Goal: Information Seeking & Learning: Learn about a topic

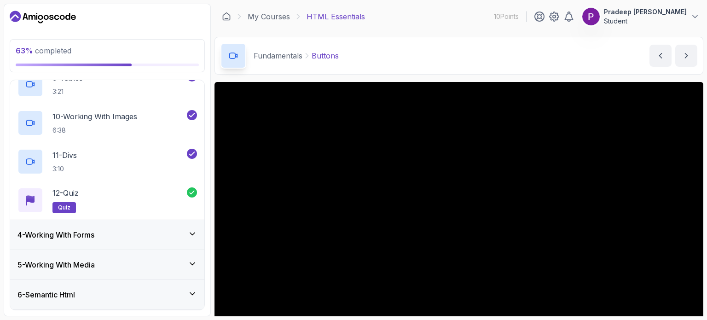
scroll to position [414, 0]
click at [99, 220] on div "4 - Working With Forms" at bounding box center [107, 234] width 194 height 29
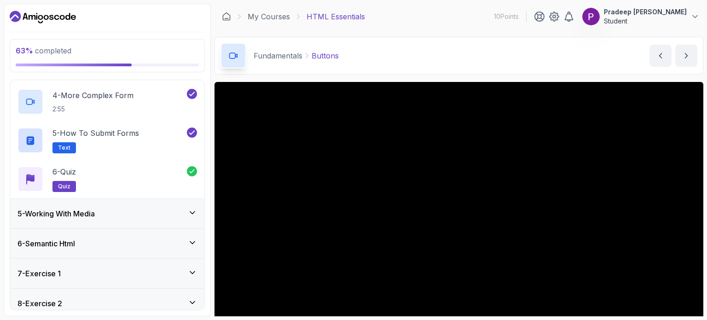
scroll to position [234, 0]
click at [101, 211] on div "5 - Working With Media" at bounding box center [107, 212] width 180 height 11
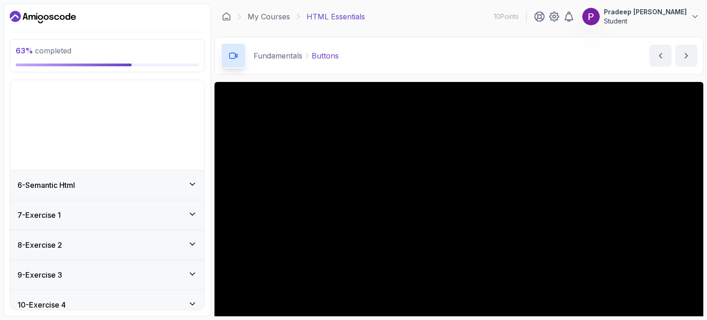
scroll to position [98, 0]
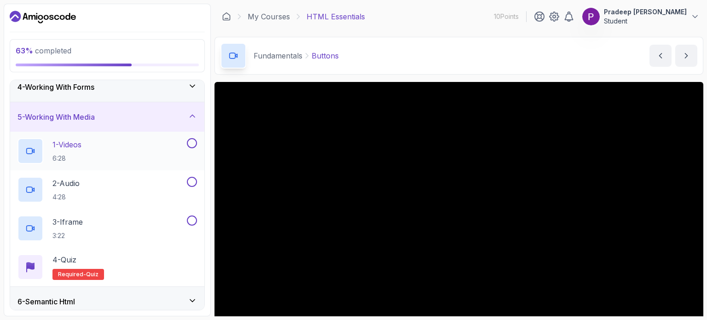
click at [98, 156] on div "1 - Videos 6:28" at bounding box center [101, 151] width 168 height 26
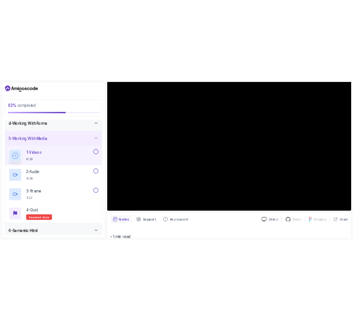
scroll to position [96, 0]
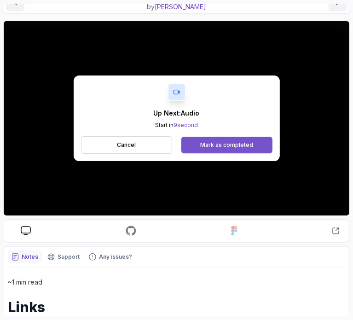
click at [220, 144] on div "Mark as completed" at bounding box center [226, 144] width 53 height 7
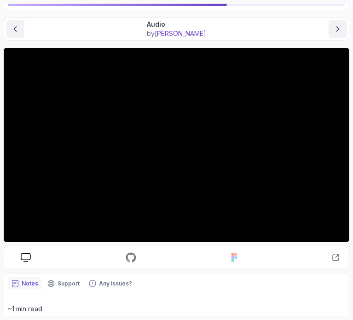
scroll to position [71, 0]
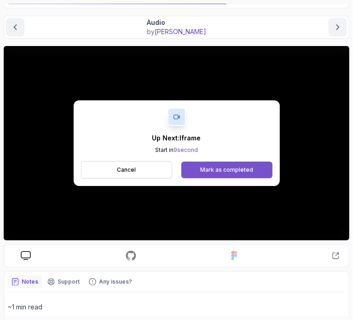
click at [232, 166] on div "Mark as completed" at bounding box center [226, 169] width 53 height 7
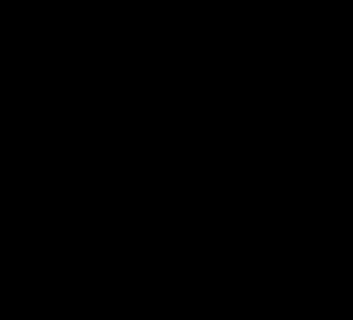
scroll to position [49, 0]
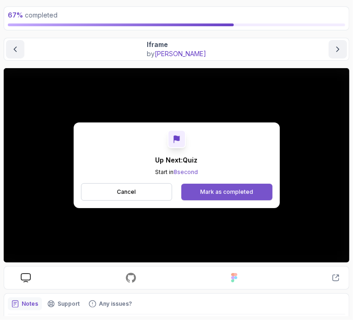
click at [223, 191] on div "Mark as completed" at bounding box center [226, 191] width 53 height 7
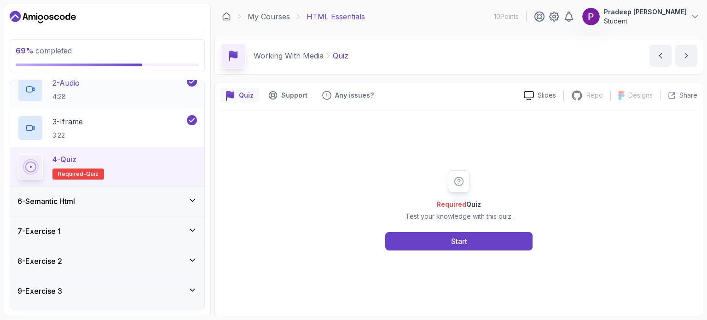
scroll to position [199, 0]
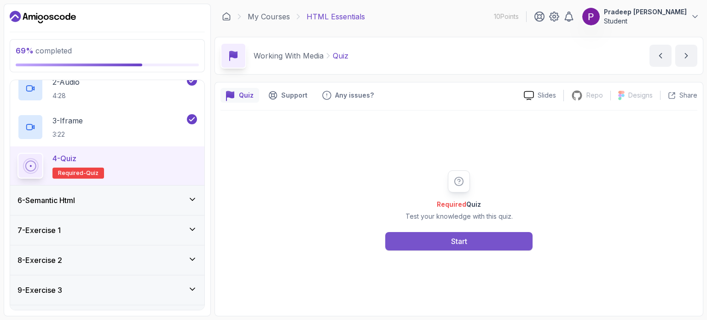
click at [425, 235] on button "Start" at bounding box center [458, 241] width 147 height 18
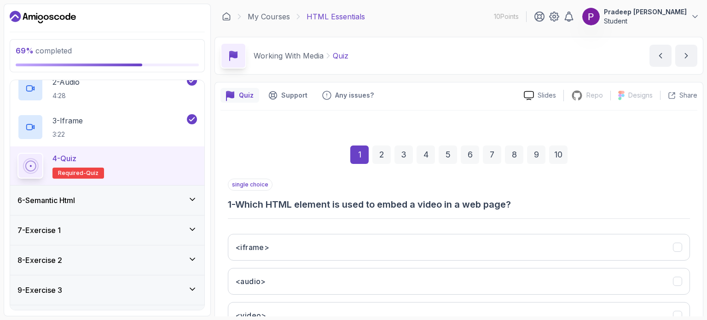
scroll to position [104, 0]
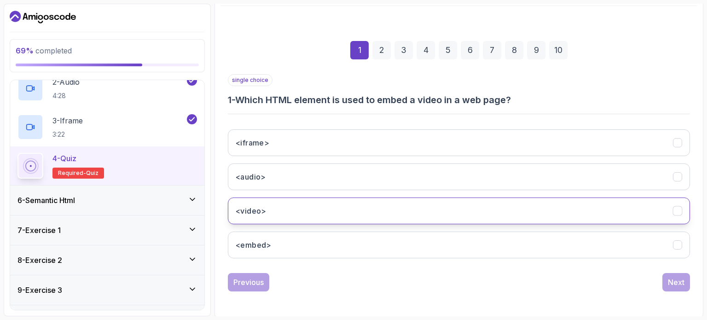
click at [419, 207] on button "<video>" at bounding box center [459, 210] width 462 height 27
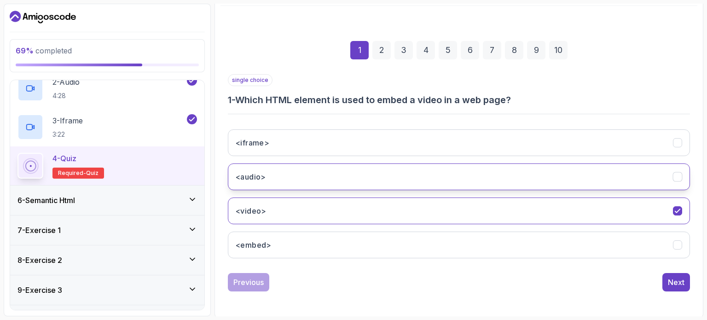
click at [426, 176] on button "<audio>" at bounding box center [459, 176] width 462 height 27
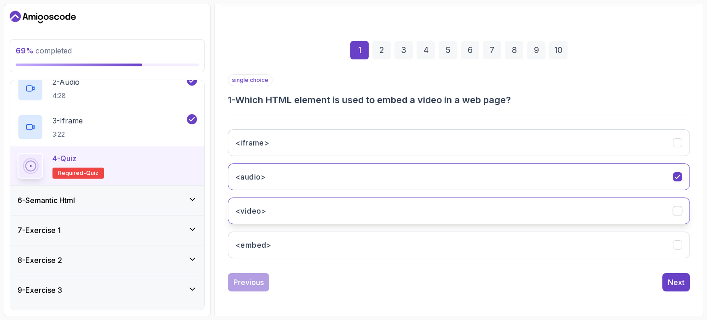
click at [426, 199] on button "<video>" at bounding box center [459, 210] width 462 height 27
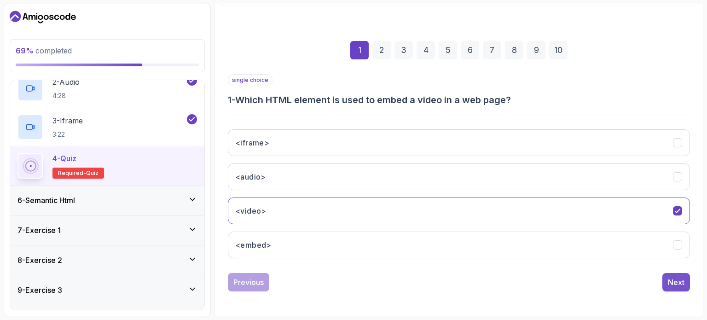
click at [684, 281] on div "Next" at bounding box center [676, 282] width 17 height 11
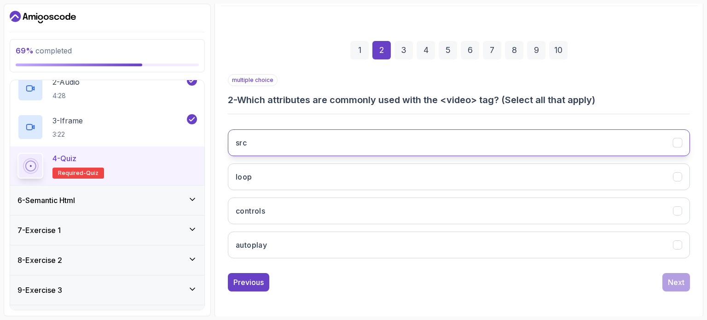
click at [412, 141] on button "src" at bounding box center [459, 142] width 462 height 27
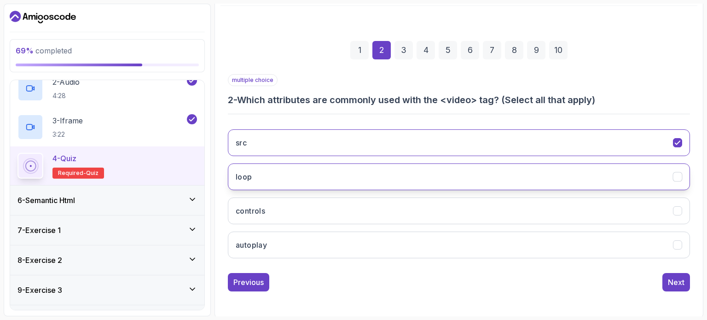
click at [377, 172] on button "loop" at bounding box center [459, 176] width 462 height 27
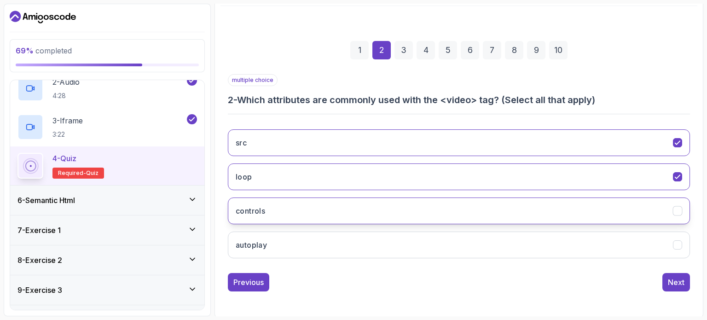
click at [343, 216] on button "controls" at bounding box center [459, 210] width 462 height 27
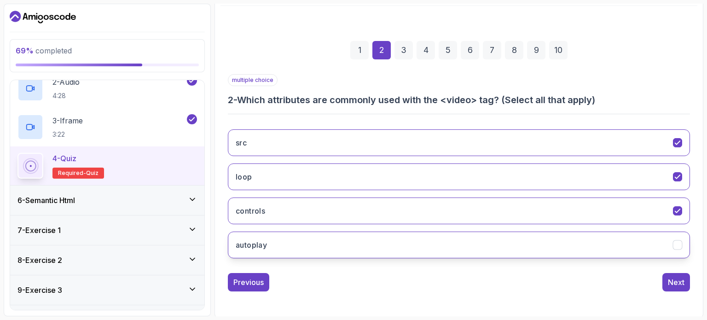
click at [332, 237] on button "autoplay" at bounding box center [459, 245] width 462 height 27
click at [676, 281] on div "Next" at bounding box center [676, 282] width 17 height 11
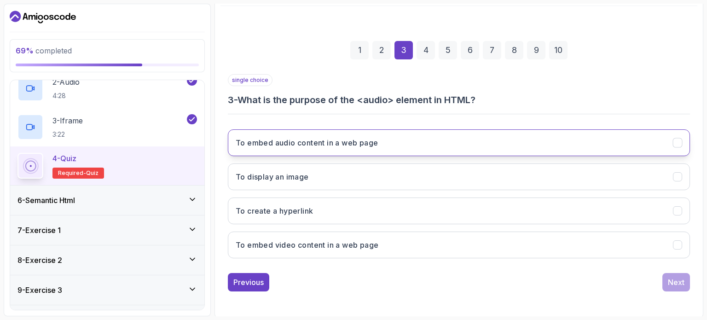
click at [348, 140] on h3 "To embed audio content in a web page" at bounding box center [307, 142] width 142 height 11
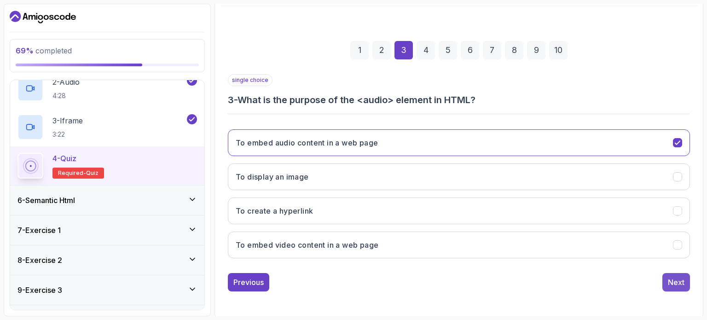
click at [675, 278] on div "Next" at bounding box center [676, 282] width 17 height 11
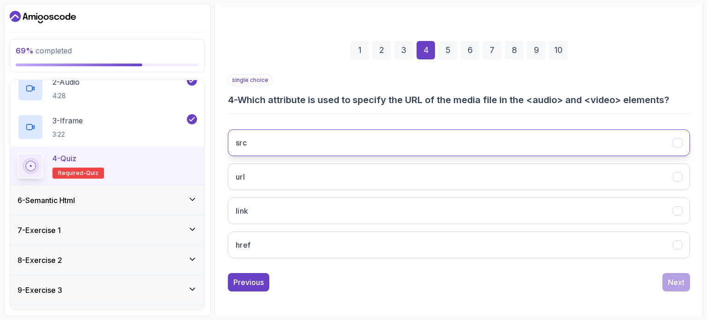
click at [343, 134] on button "src" at bounding box center [459, 142] width 462 height 27
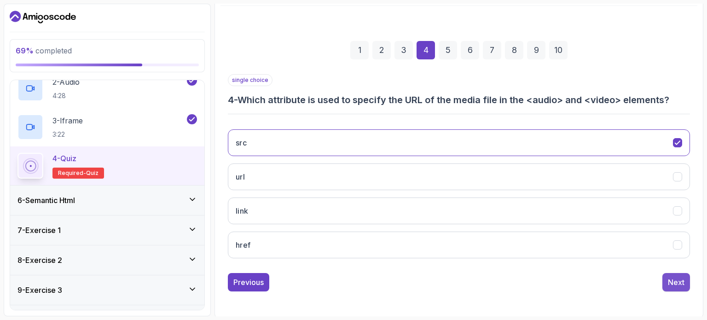
click at [681, 279] on div "Next" at bounding box center [676, 282] width 17 height 11
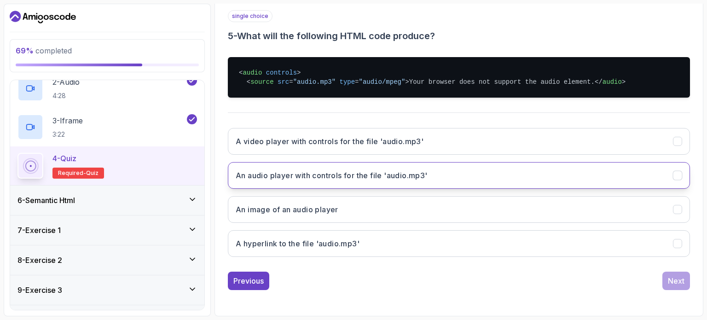
scroll to position [181, 0]
click at [425, 187] on button "An audio player with controls for the file 'audio.mp3'" at bounding box center [459, 175] width 462 height 27
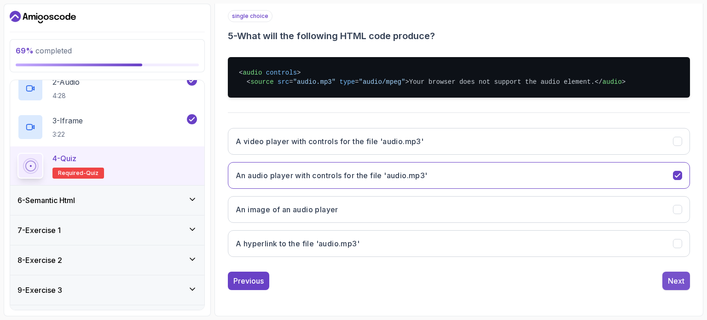
click at [672, 284] on div "Next" at bounding box center [676, 280] width 17 height 11
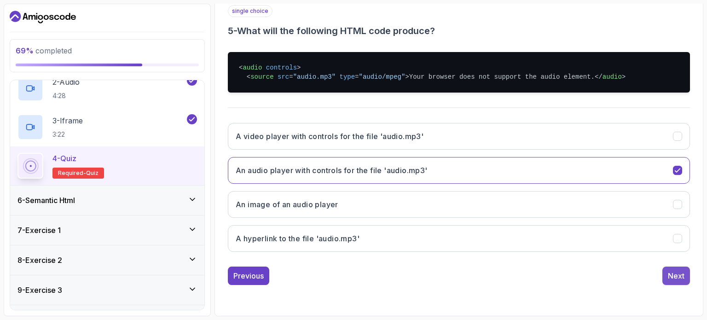
scroll to position [104, 0]
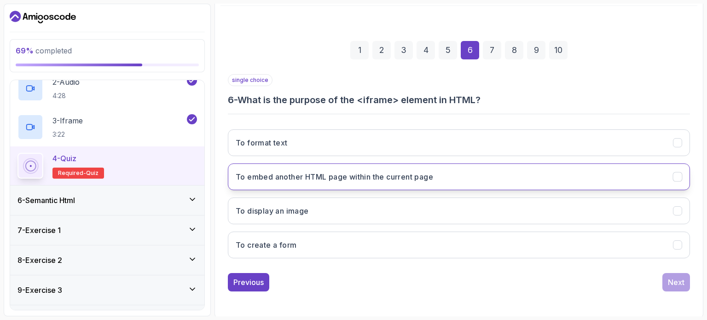
click at [445, 184] on button "To embed another HTML page within the current page" at bounding box center [459, 176] width 462 height 27
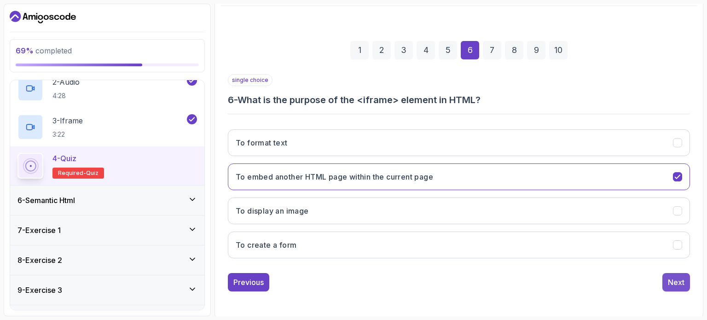
click at [679, 286] on button "Next" at bounding box center [676, 282] width 28 height 18
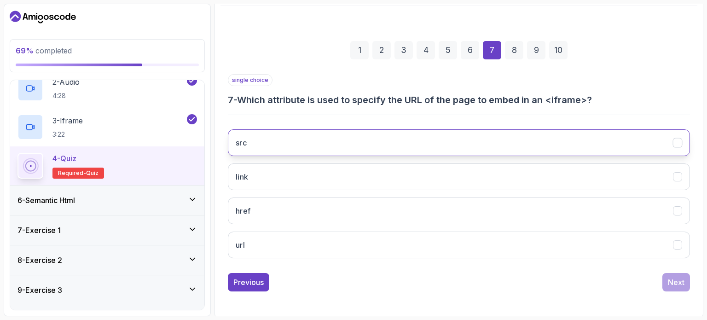
click at [365, 146] on button "src" at bounding box center [459, 142] width 462 height 27
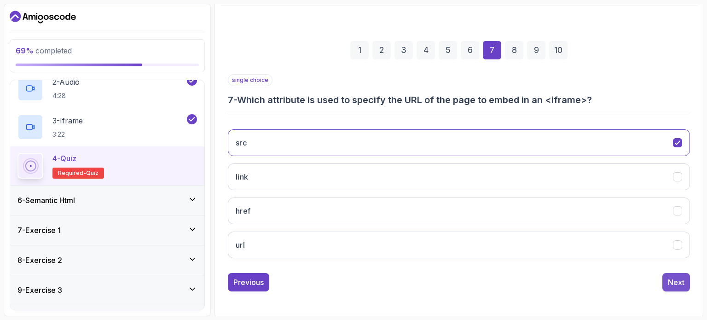
click at [685, 280] on button "Next" at bounding box center [676, 282] width 28 height 18
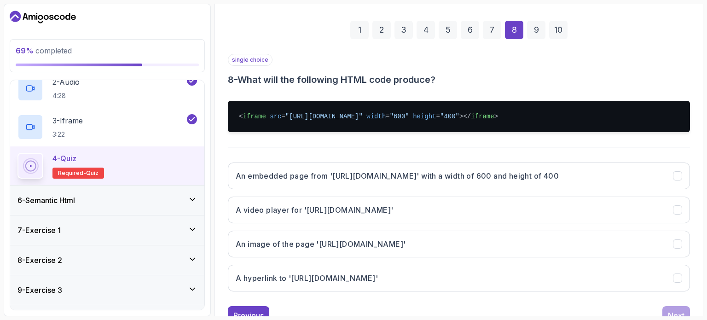
scroll to position [158, 0]
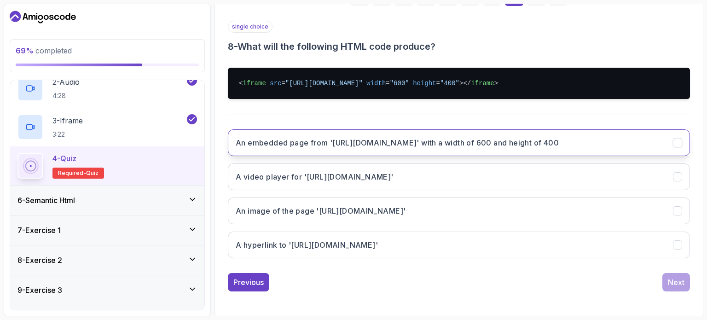
click at [505, 134] on button "An embedded page from 'https://example.com' with a width of 600 and height of 4…" at bounding box center [459, 142] width 462 height 27
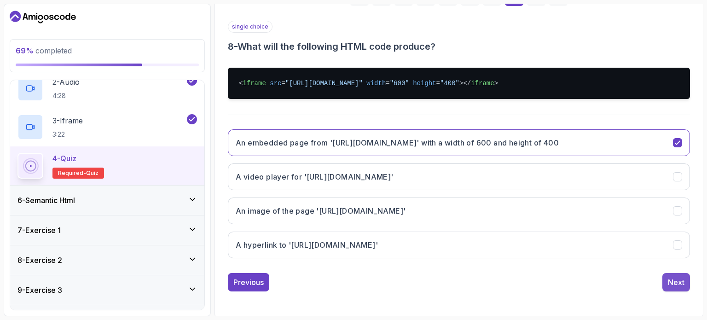
click at [674, 280] on div "Next" at bounding box center [676, 282] width 17 height 11
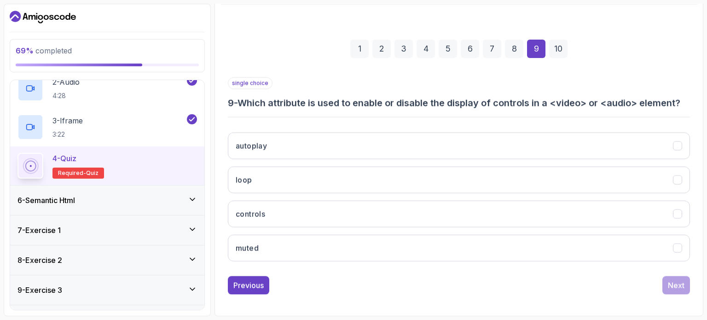
scroll to position [104, 0]
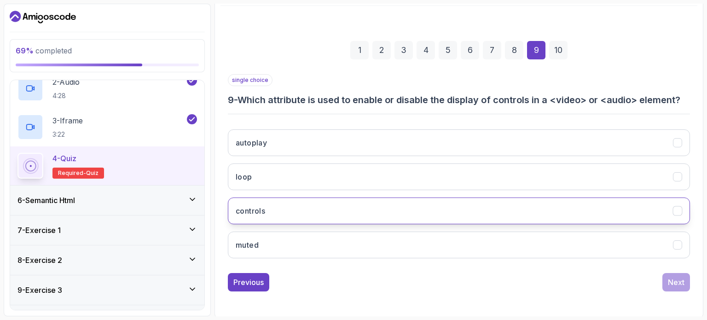
click at [312, 206] on button "controls" at bounding box center [459, 210] width 462 height 27
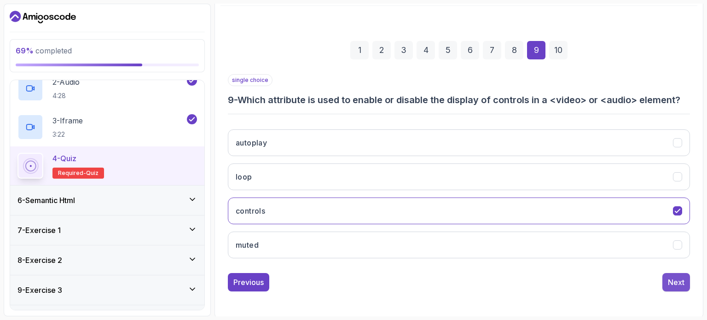
click at [665, 276] on button "Next" at bounding box center [676, 282] width 28 height 18
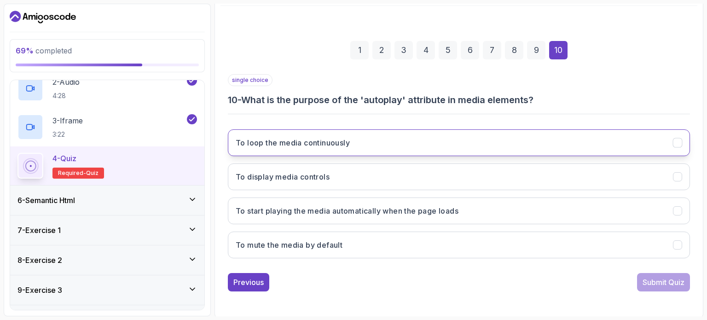
click at [404, 139] on button "To loop the media continuously" at bounding box center [459, 142] width 462 height 27
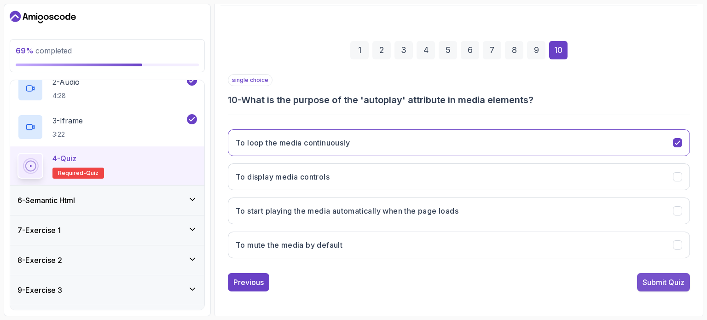
click at [655, 277] on div "Submit Quiz" at bounding box center [664, 282] width 42 height 11
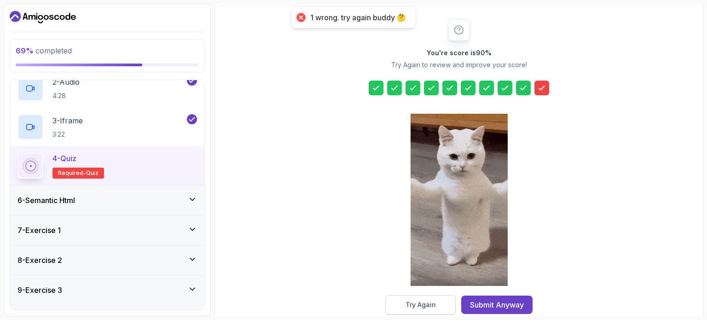
click at [438, 300] on button "Try Again" at bounding box center [420, 304] width 70 height 19
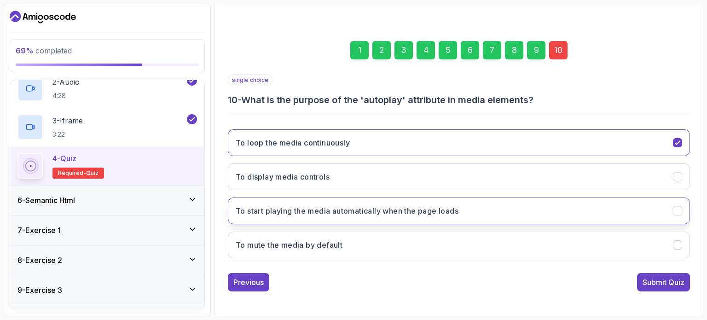
click at [432, 208] on h3 "To start playing the media automatically when the page loads" at bounding box center [347, 210] width 223 height 11
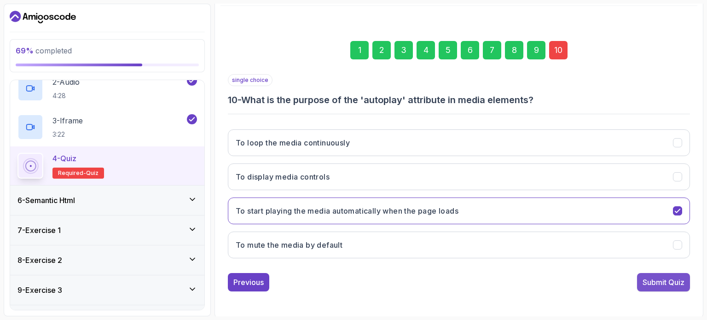
click at [648, 277] on div "Submit Quiz" at bounding box center [664, 282] width 42 height 11
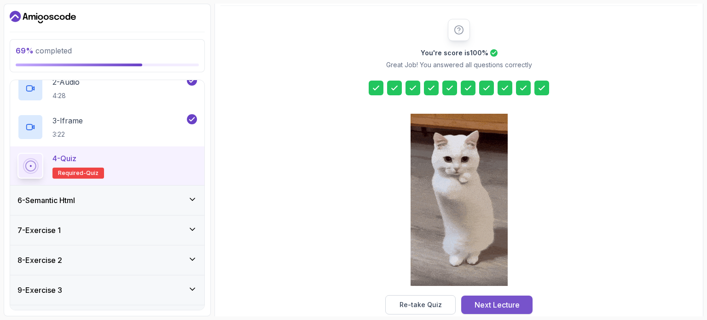
click at [497, 304] on div "Next Lecture" at bounding box center [497, 304] width 45 height 11
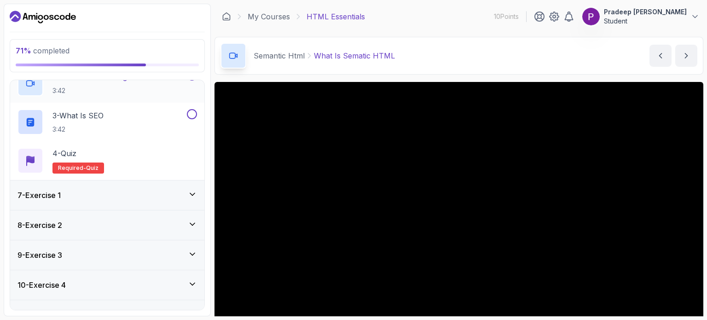
scroll to position [252, 0]
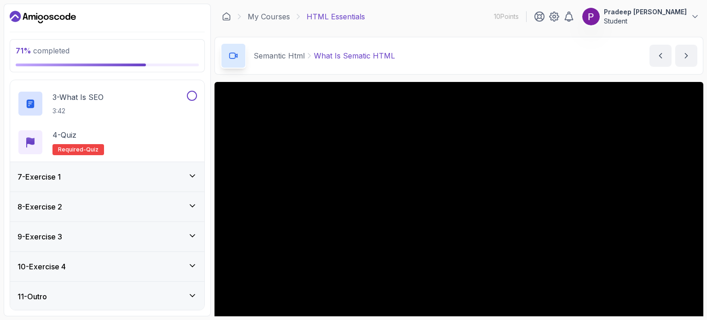
click at [176, 294] on div "11 - Outro" at bounding box center [107, 296] width 180 height 11
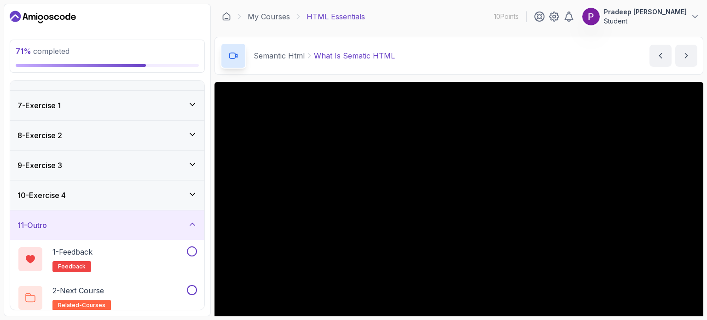
scroll to position [175, 0]
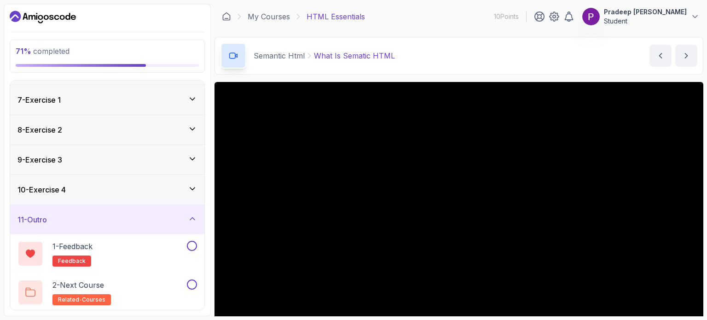
click at [184, 215] on div "11 - Outro" at bounding box center [107, 219] width 180 height 11
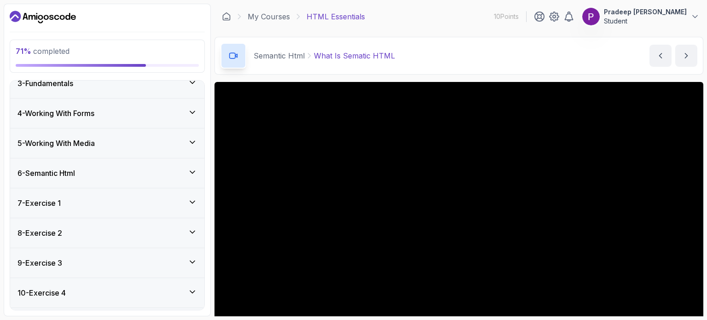
scroll to position [74, 0]
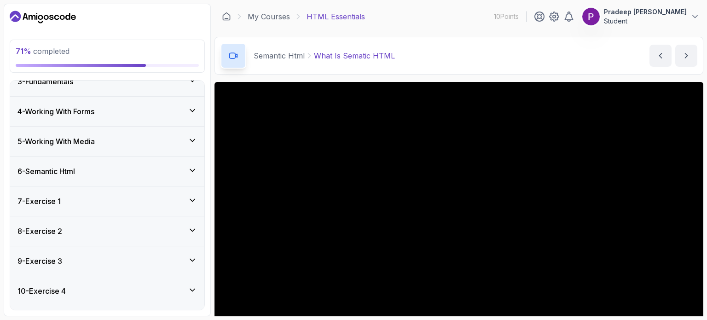
click at [162, 171] on div "6 - Semantic Html" at bounding box center [107, 171] width 180 height 11
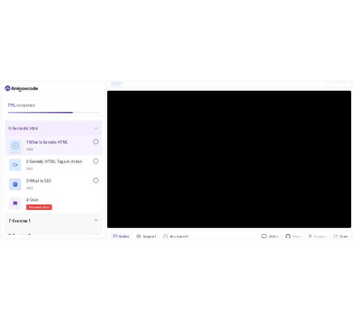
scroll to position [57, 0]
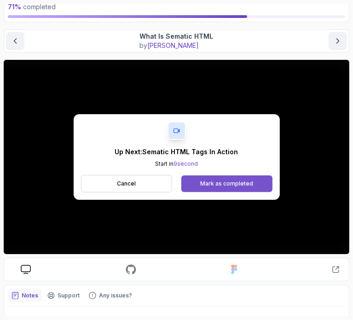
click at [244, 185] on div "Mark as completed" at bounding box center [226, 183] width 53 height 7
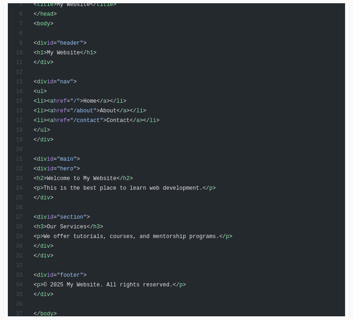
scroll to position [540, 0]
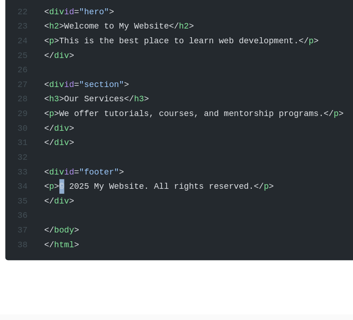
click at [49, 228] on span ">© 2025 My Website. All rights reserved.</" at bounding box center [109, 231] width 139 height 6
copy span "©"
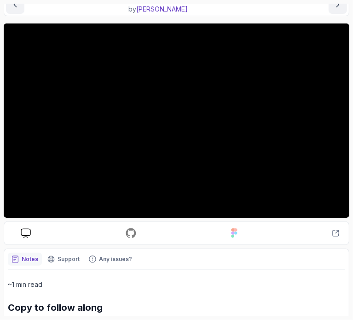
scroll to position [90, 0]
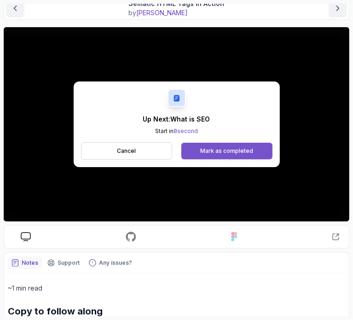
click at [234, 151] on div "Mark as completed" at bounding box center [226, 150] width 53 height 7
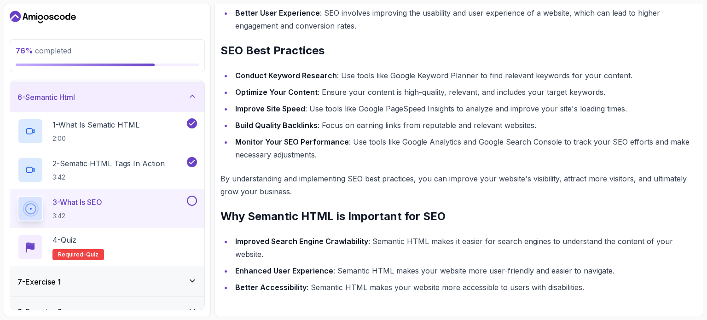
scroll to position [481, 0]
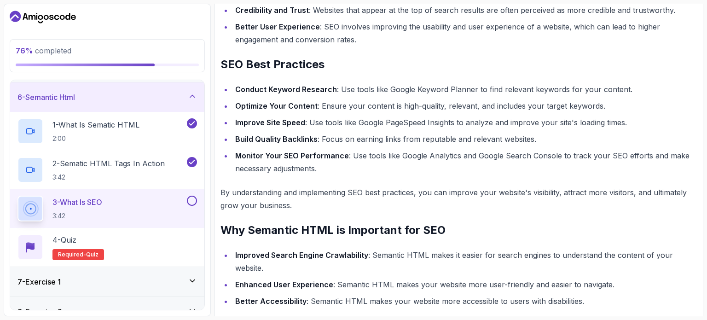
click at [191, 199] on button at bounding box center [192, 201] width 10 height 10
click at [144, 237] on div "4 - Quiz Required- quiz" at bounding box center [107, 247] width 180 height 26
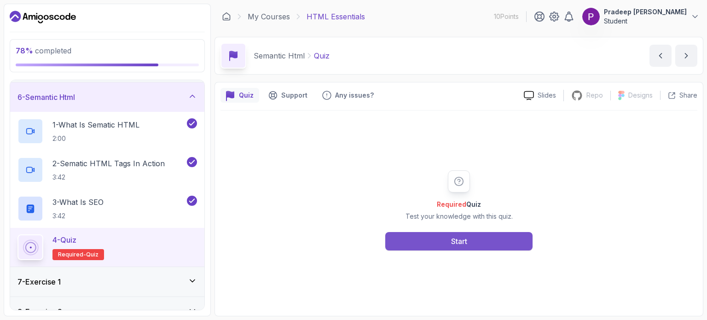
click at [458, 243] on div "Start" at bounding box center [459, 241] width 16 height 11
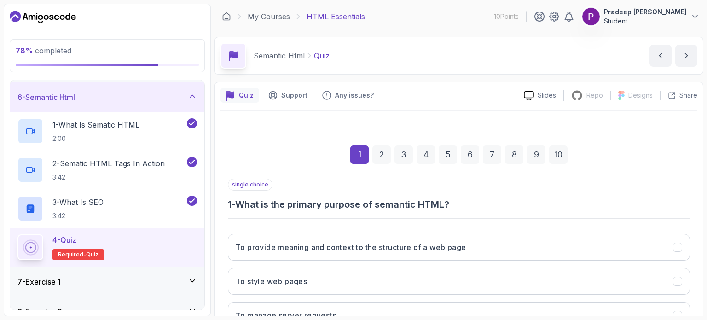
scroll to position [104, 0]
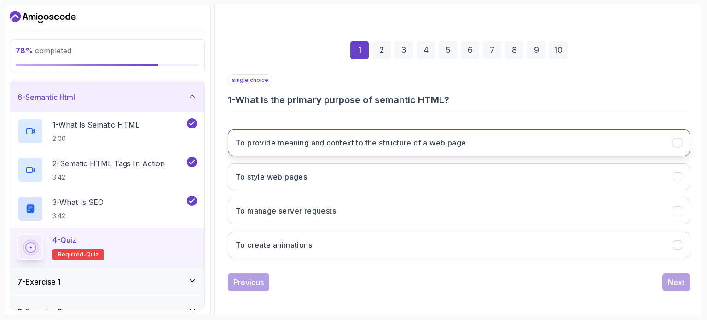
click at [417, 139] on h3 "To provide meaning and context to the structure of a web page" at bounding box center [351, 142] width 230 height 11
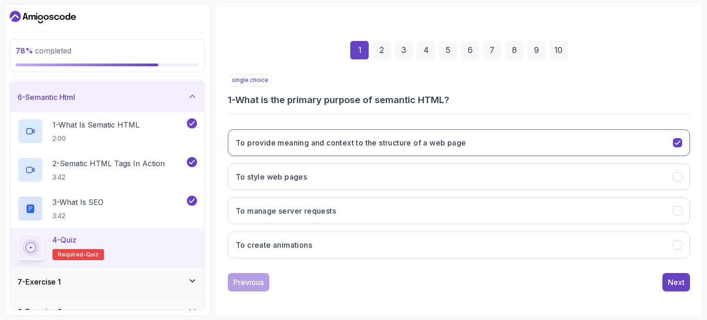
click at [662, 278] on div "Previous Next" at bounding box center [459, 282] width 462 height 18
click at [670, 279] on div "Next" at bounding box center [676, 282] width 17 height 11
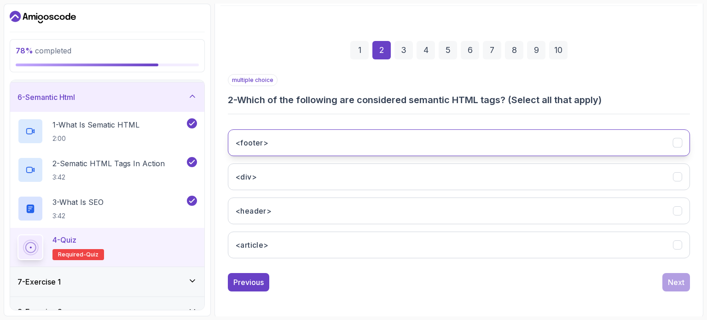
click at [346, 149] on button "<footer>" at bounding box center [459, 142] width 462 height 27
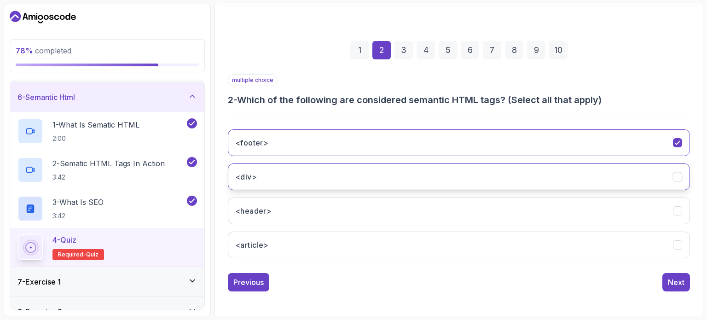
click at [328, 168] on button "<div>" at bounding box center [459, 176] width 462 height 27
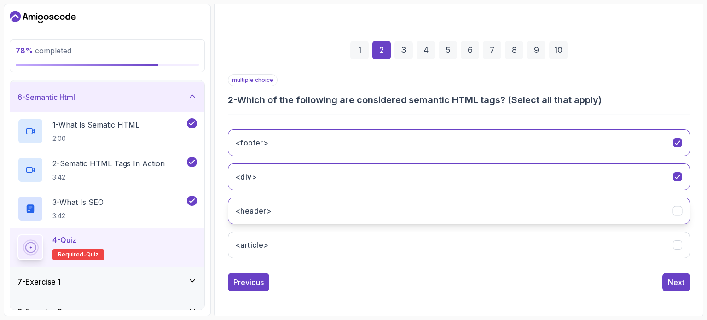
click at [311, 204] on button "<header>" at bounding box center [459, 210] width 462 height 27
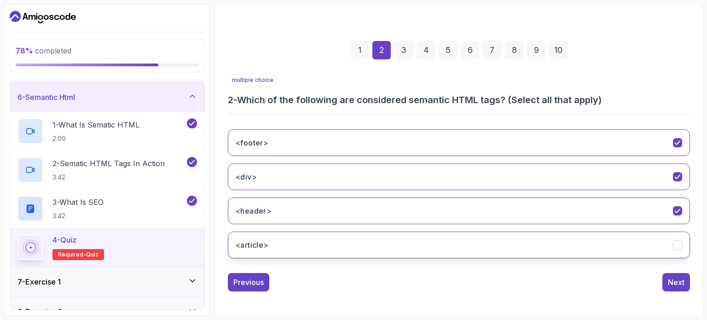
click at [330, 249] on button "<article>" at bounding box center [459, 245] width 462 height 27
click at [672, 284] on div "Next" at bounding box center [676, 282] width 17 height 11
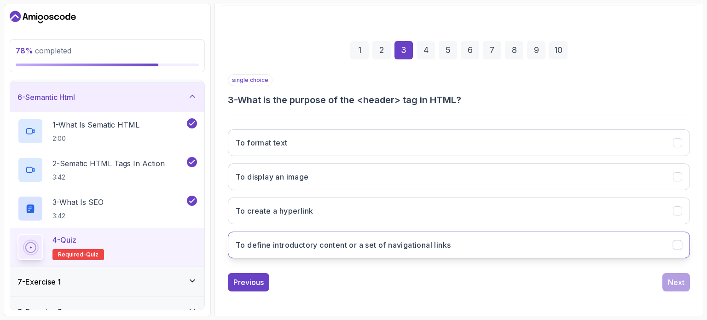
click at [444, 244] on h3 "To define introductory content or a set of navigational links" at bounding box center [343, 244] width 215 height 11
click at [673, 283] on div "Next" at bounding box center [676, 282] width 17 height 11
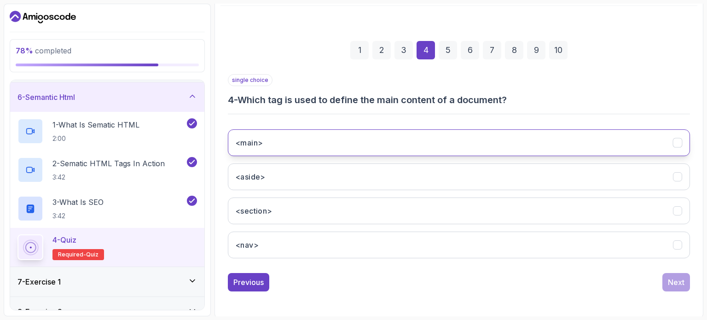
click at [413, 143] on button "<main>" at bounding box center [459, 142] width 462 height 27
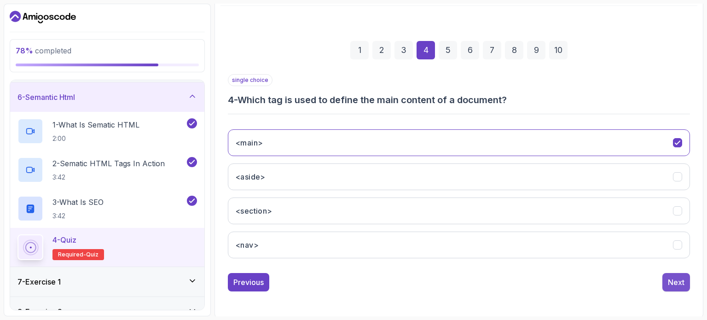
click at [673, 277] on div "Next" at bounding box center [676, 282] width 17 height 11
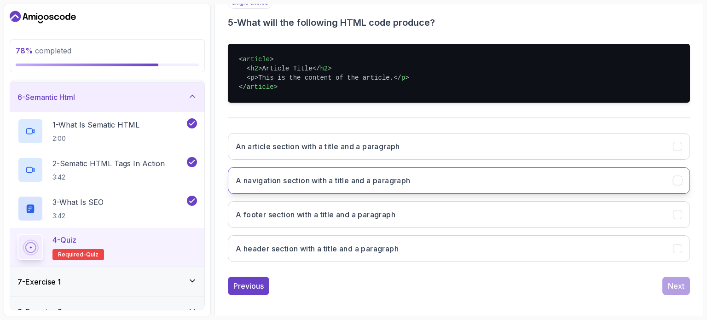
scroll to position [182, 0]
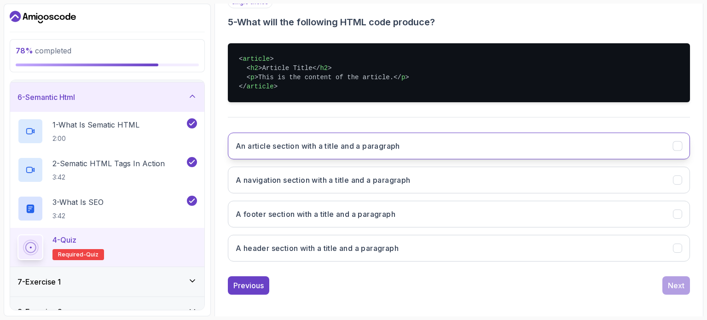
click at [398, 145] on h3 "An article section with a title and a paragraph" at bounding box center [318, 145] width 164 height 11
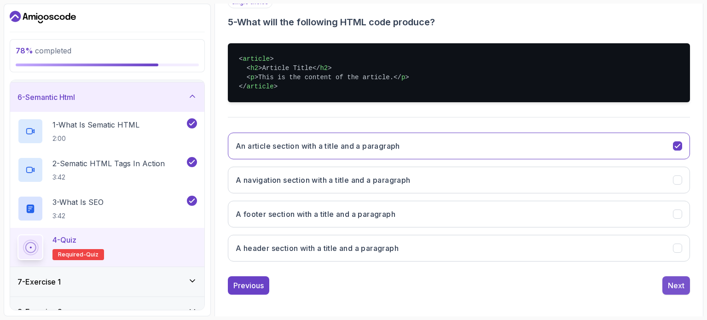
click at [678, 277] on button "Next" at bounding box center [676, 285] width 28 height 18
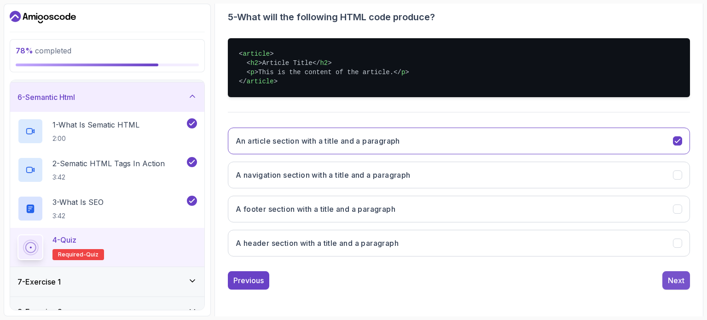
scroll to position [104, 0]
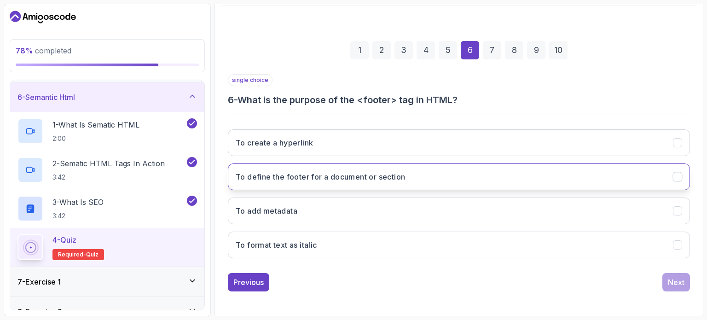
click at [375, 182] on button "To define the footer for a document or section" at bounding box center [459, 176] width 462 height 27
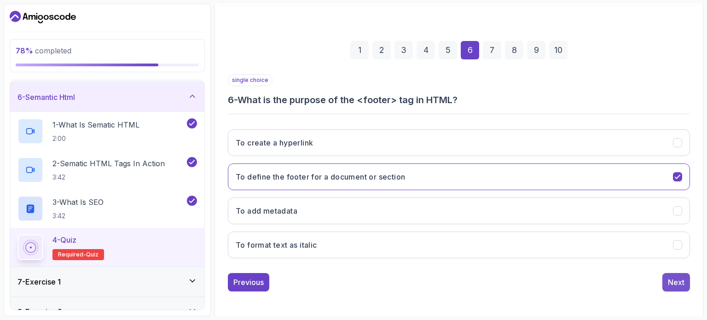
click at [678, 277] on div "Next" at bounding box center [676, 282] width 17 height 11
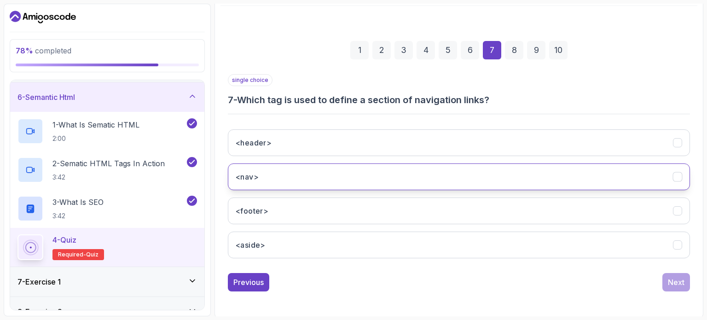
click at [293, 167] on button "<nav>" at bounding box center [459, 176] width 462 height 27
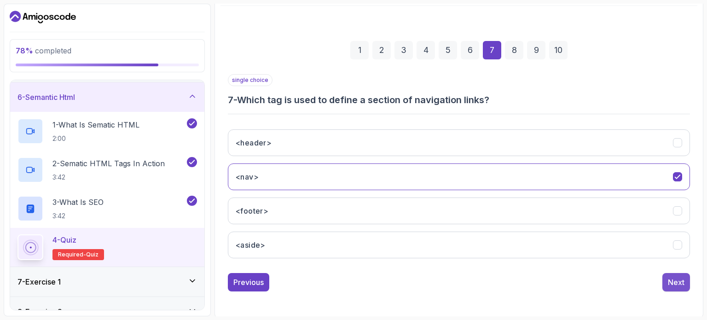
click at [678, 283] on div "Next" at bounding box center [676, 282] width 17 height 11
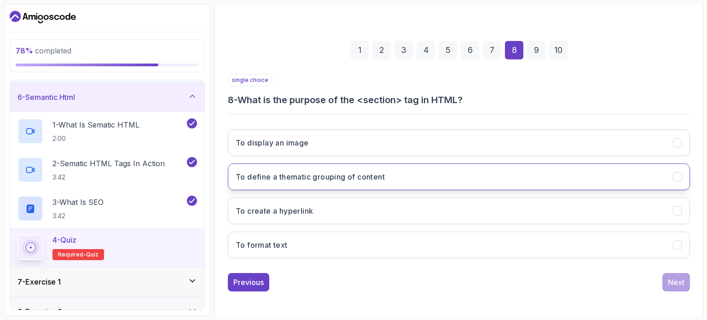
click at [331, 183] on button "To define a thematic grouping of content" at bounding box center [459, 176] width 462 height 27
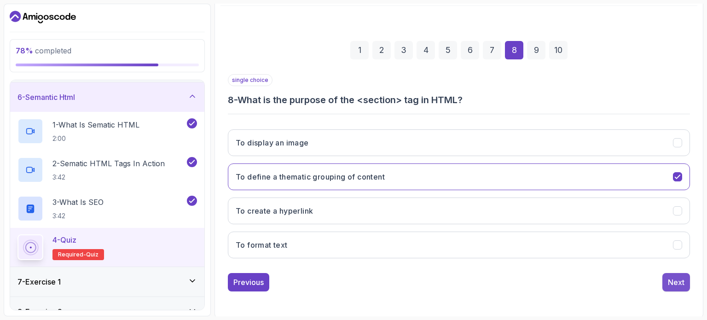
click at [676, 279] on div "Next" at bounding box center [676, 282] width 17 height 11
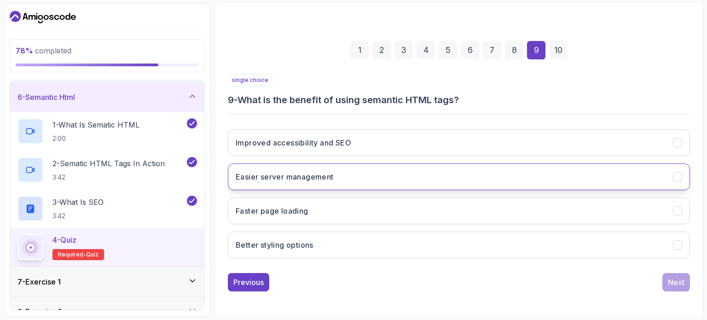
click at [354, 163] on button "Easier server management" at bounding box center [459, 176] width 462 height 27
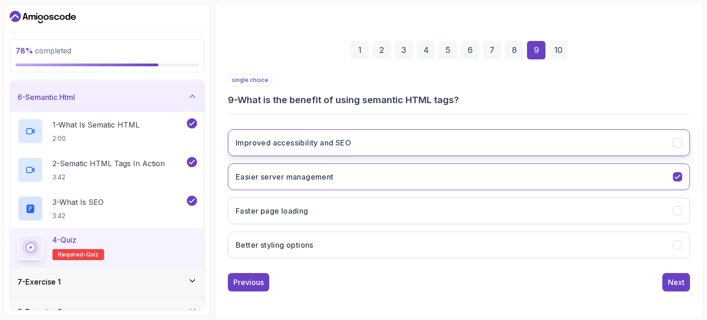
click at [351, 141] on h3 "Improved accessibility and SEO" at bounding box center [294, 142] width 116 height 11
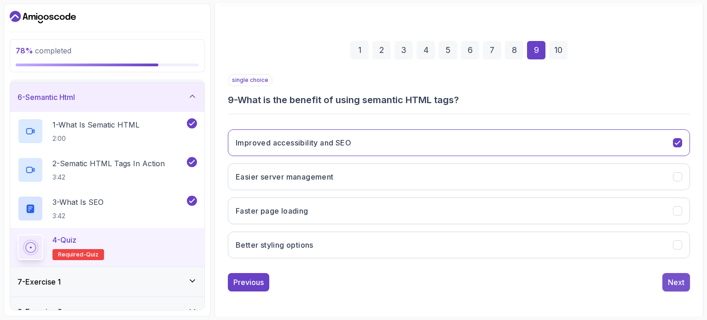
click at [666, 278] on button "Next" at bounding box center [676, 282] width 28 height 18
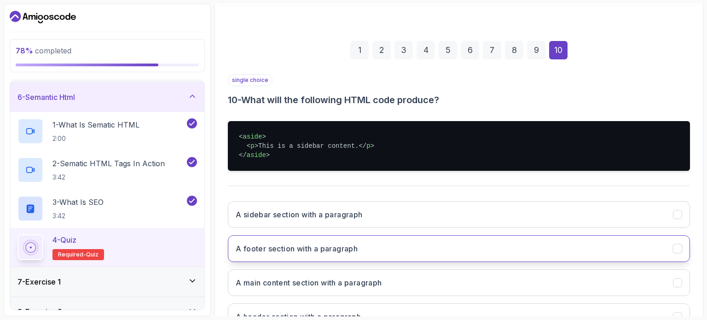
scroll to position [176, 0]
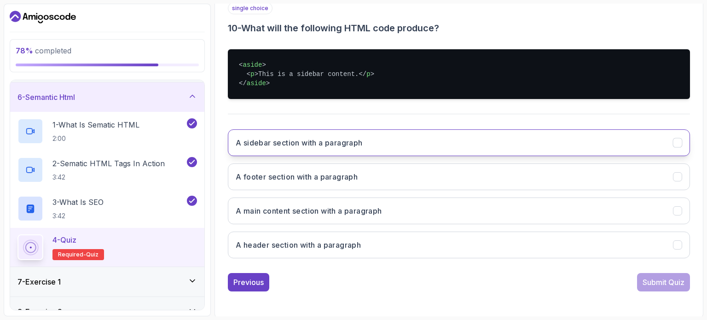
click at [359, 145] on h3 "A sidebar section with a paragraph" at bounding box center [299, 142] width 127 height 11
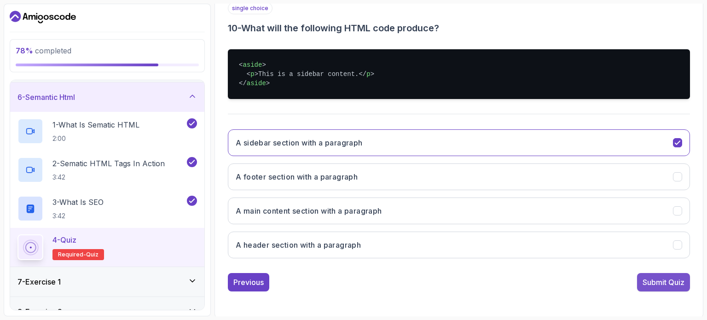
click at [665, 282] on div "Submit Quiz" at bounding box center [664, 282] width 42 height 11
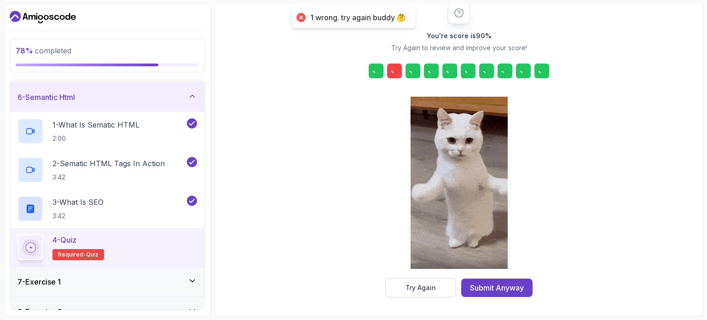
scroll to position [121, 0]
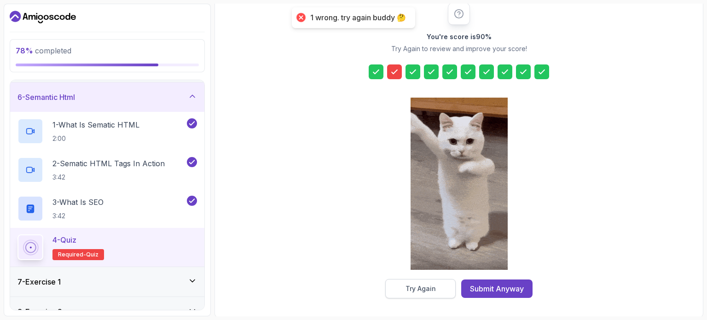
click at [423, 290] on div "Try Again" at bounding box center [420, 288] width 30 height 9
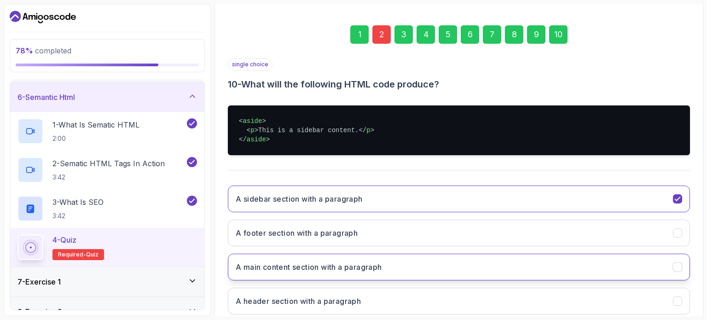
scroll to position [119, 0]
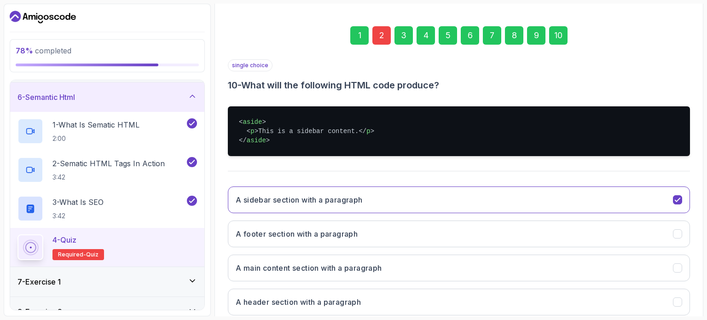
click at [377, 38] on div "2" at bounding box center [381, 35] width 18 height 18
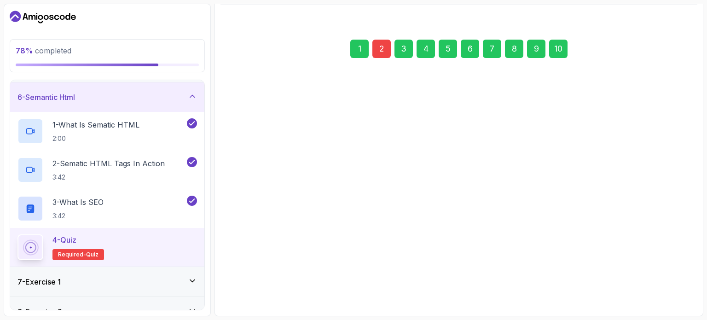
scroll to position [104, 0]
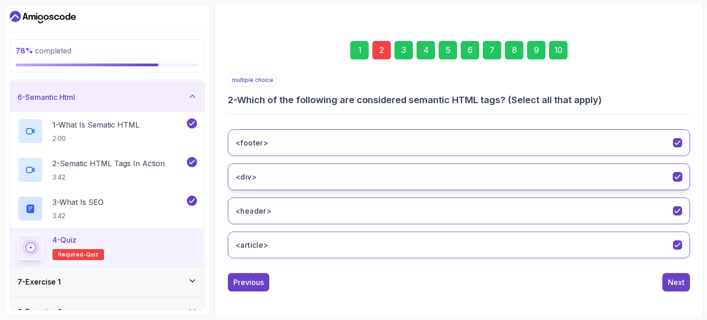
click at [378, 179] on button "<div>" at bounding box center [459, 176] width 462 height 27
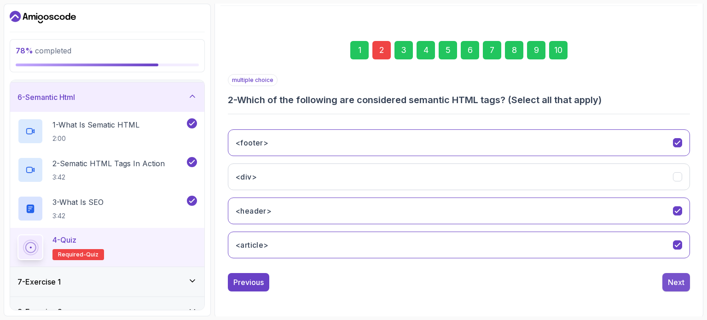
click at [676, 281] on div "Next" at bounding box center [676, 282] width 17 height 11
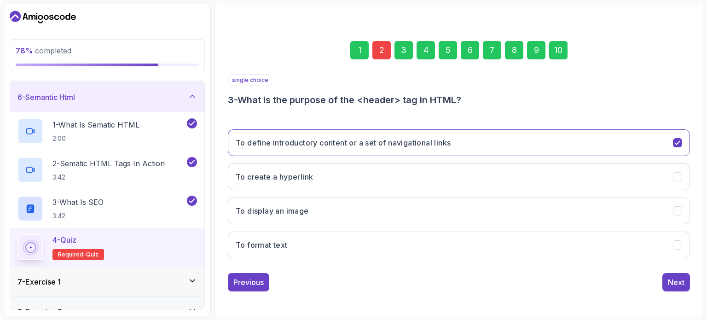
click at [557, 60] on div "1 2 3 4 5 6 7 8 9 10" at bounding box center [459, 50] width 462 height 48
click at [557, 55] on div "10" at bounding box center [558, 50] width 18 height 18
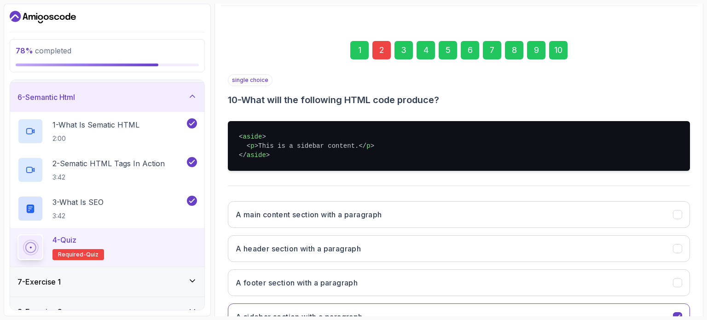
scroll to position [176, 0]
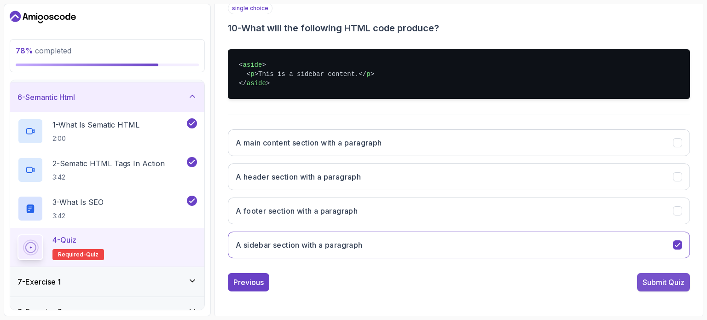
click at [669, 284] on div "Submit Quiz" at bounding box center [664, 282] width 42 height 11
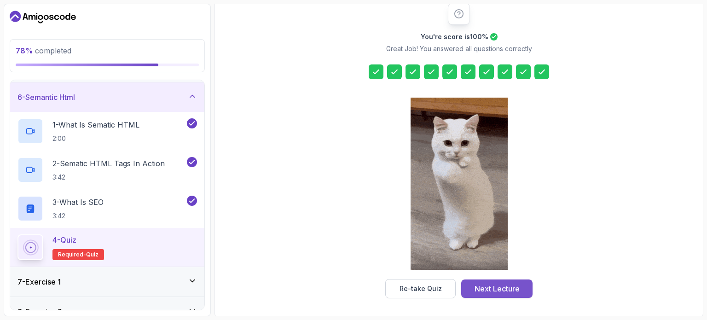
click at [510, 284] on div "Next Lecture" at bounding box center [497, 288] width 45 height 11
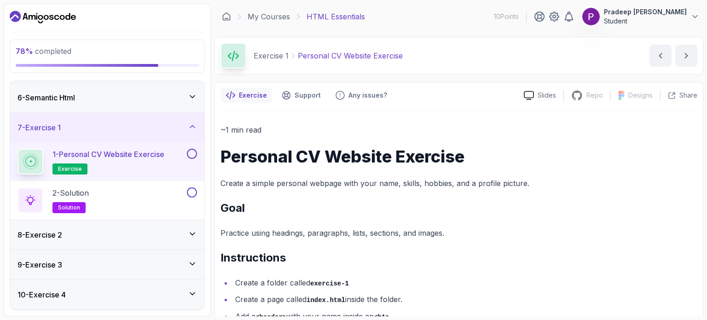
scroll to position [110, 0]
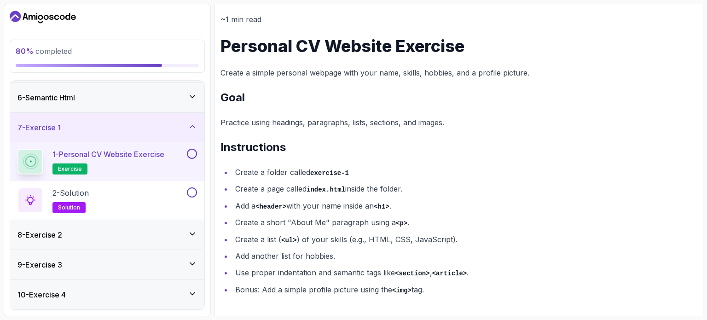
click at [189, 152] on button at bounding box center [192, 154] width 10 height 10
click at [152, 198] on div "2 - Solution solution" at bounding box center [101, 200] width 168 height 26
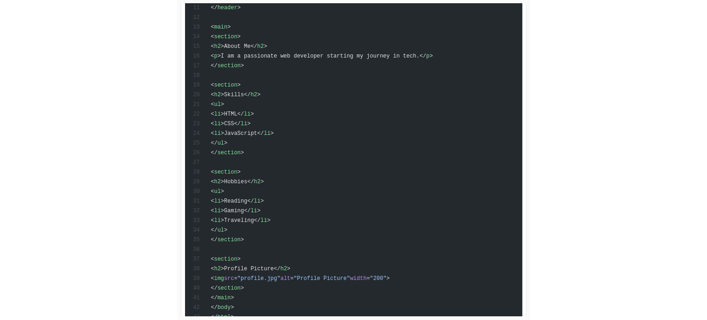
scroll to position [400, 0]
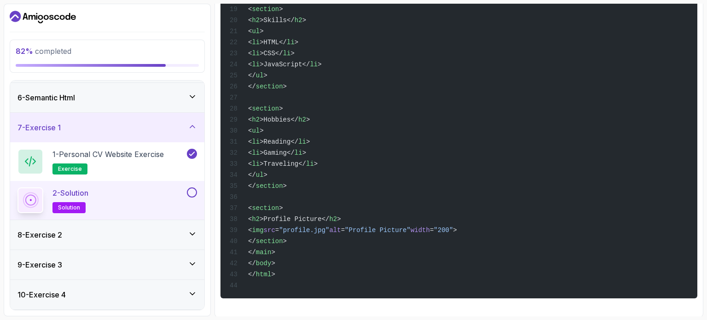
click at [195, 191] on button at bounding box center [192, 192] width 10 height 10
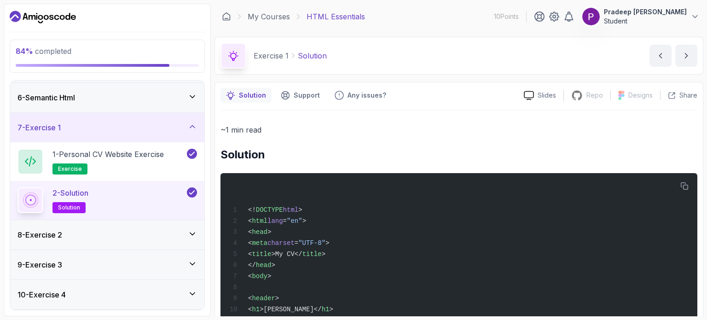
click at [189, 123] on icon at bounding box center [192, 126] width 9 height 9
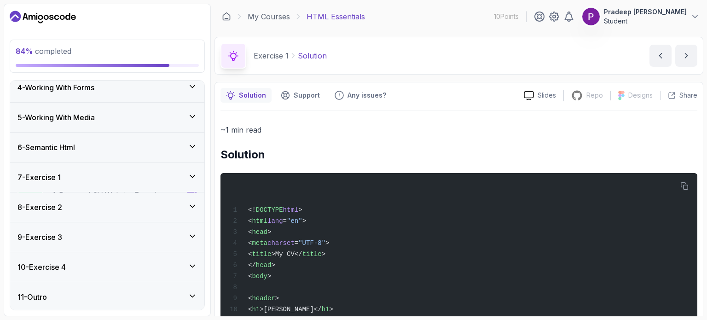
scroll to position [98, 0]
click at [132, 204] on div "8 - Exercise 2" at bounding box center [107, 207] width 180 height 11
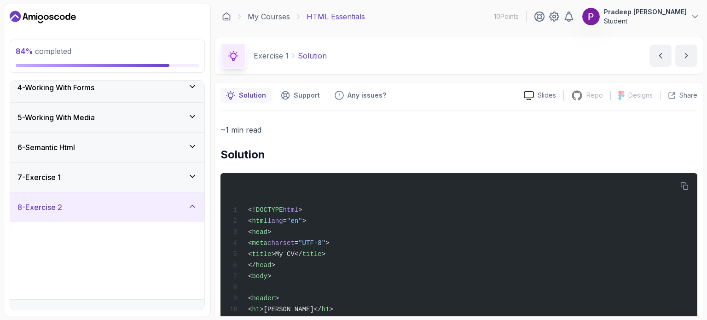
scroll to position [175, 0]
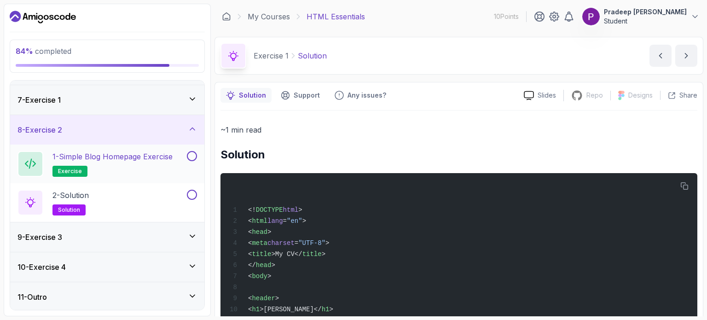
click at [127, 147] on div "1 - Simple Blog Homepage Exercise exercise" at bounding box center [107, 164] width 194 height 39
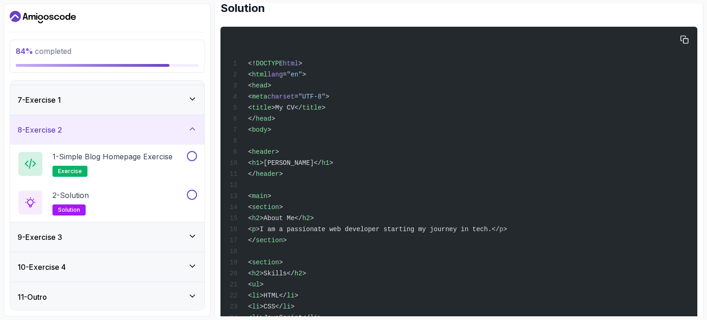
scroll to position [0, 0]
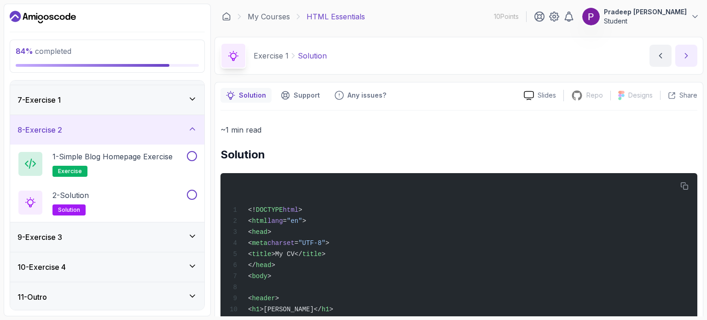
click at [686, 51] on icon "next content" at bounding box center [686, 55] width 9 height 9
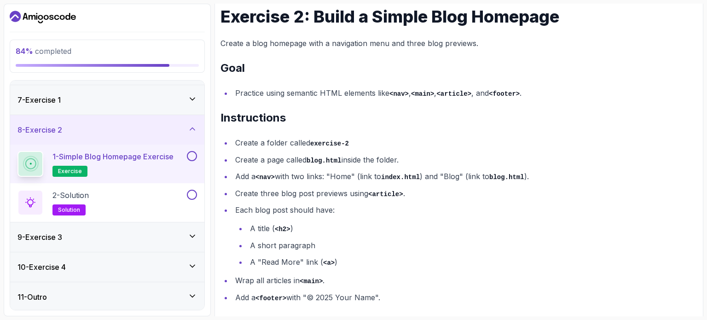
scroll to position [147, 0]
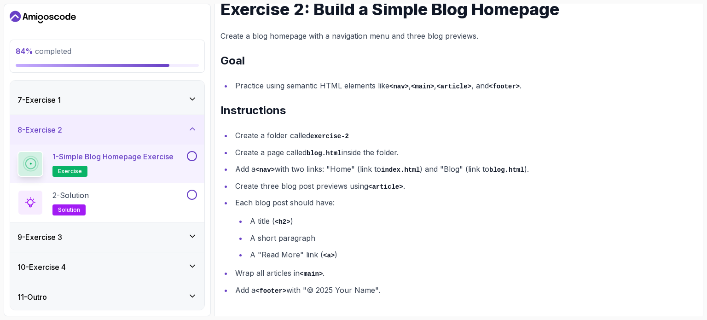
click at [191, 155] on button at bounding box center [192, 156] width 10 height 10
click at [152, 204] on div "2 - Solution solution" at bounding box center [101, 203] width 168 height 26
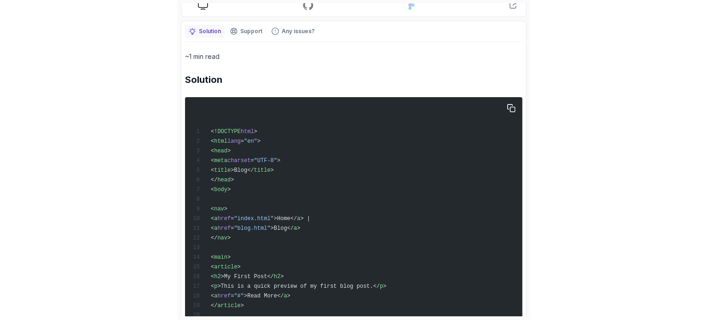
scroll to position [129, 0]
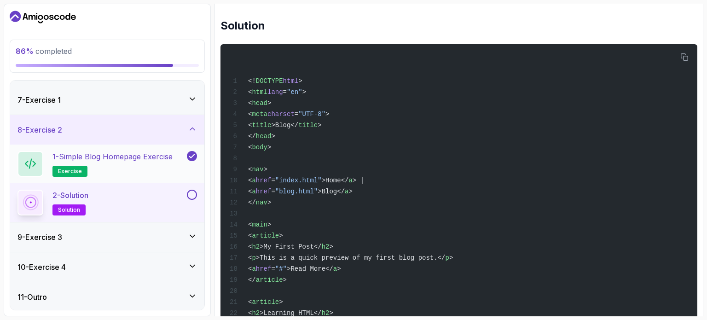
click at [151, 168] on h2 "1 - Simple Blog Homepage Exercise exercise" at bounding box center [112, 164] width 120 height 26
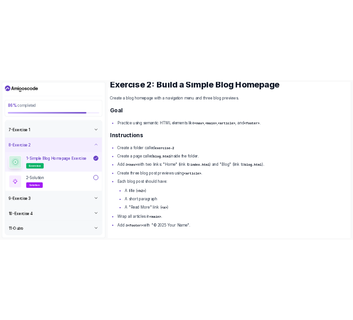
scroll to position [147, 0]
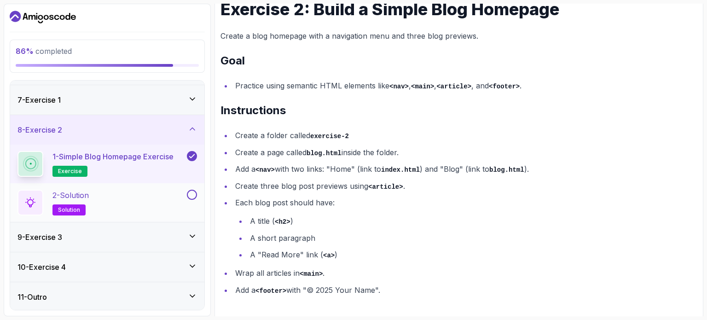
click at [118, 195] on div "2 - Solution solution" at bounding box center [101, 203] width 168 height 26
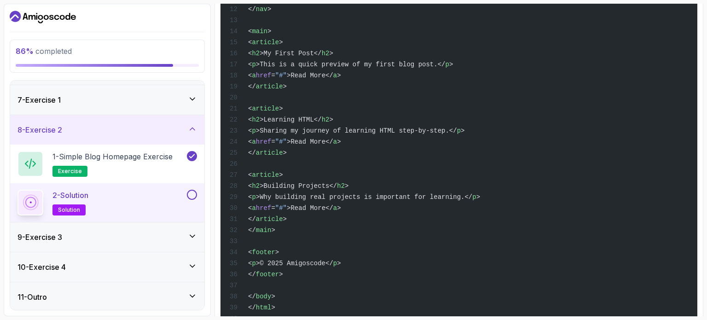
scroll to position [355, 0]
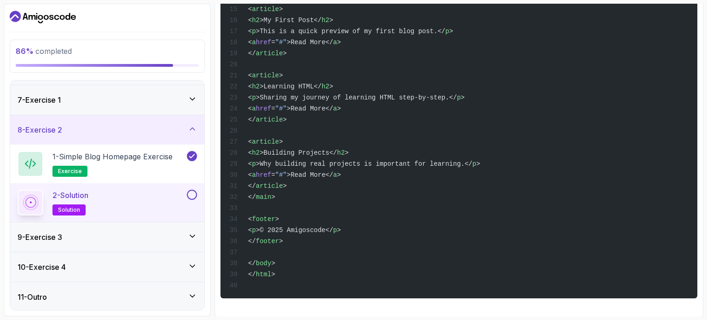
click at [190, 194] on button at bounding box center [192, 195] width 10 height 10
click at [191, 128] on icon at bounding box center [192, 128] width 9 height 9
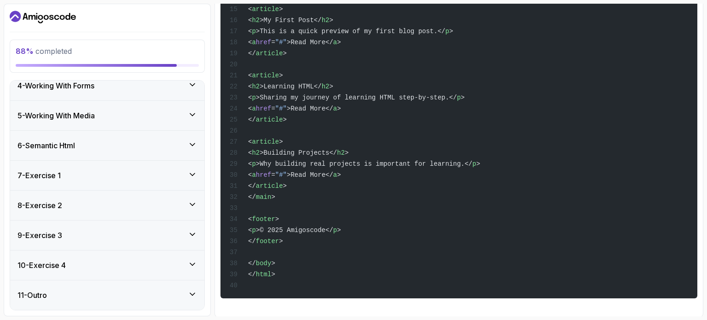
scroll to position [98, 0]
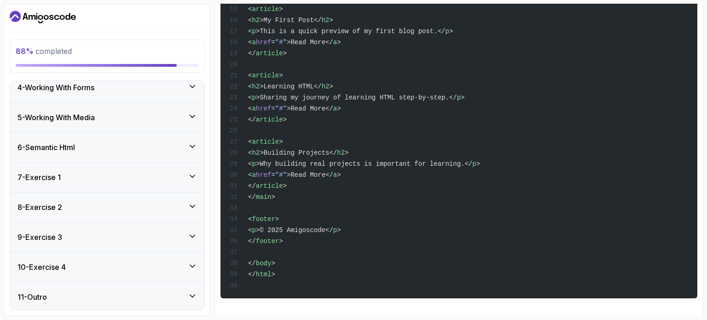
click at [197, 230] on div "9 - Exercise 3" at bounding box center [107, 236] width 194 height 29
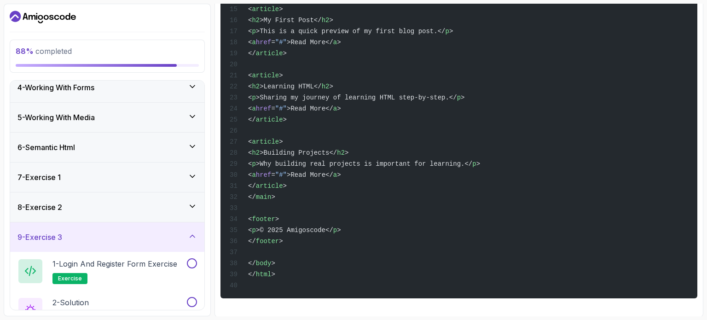
scroll to position [175, 0]
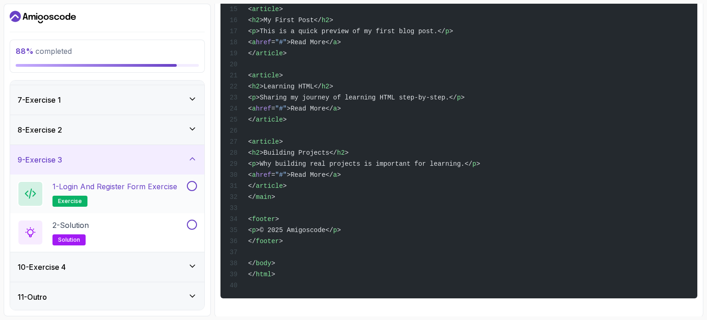
click at [151, 181] on p "1 - Login and Register Form Exercise" at bounding box center [114, 186] width 125 height 11
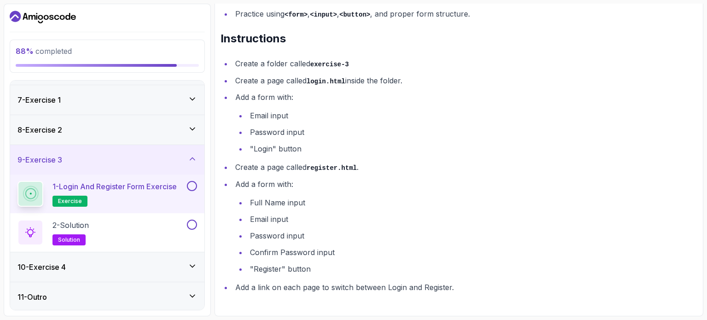
scroll to position [217, 0]
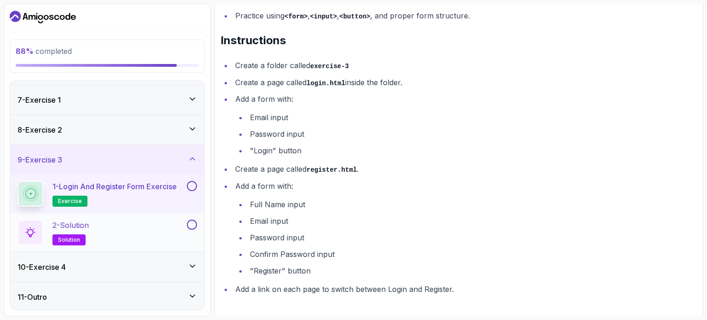
click at [152, 220] on div "2 - Solution solution" at bounding box center [101, 233] width 168 height 26
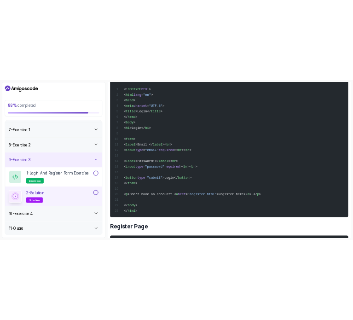
scroll to position [355, 0]
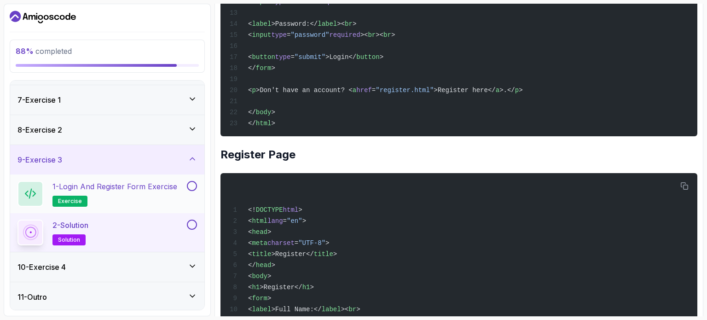
click at [192, 182] on button at bounding box center [192, 186] width 10 height 10
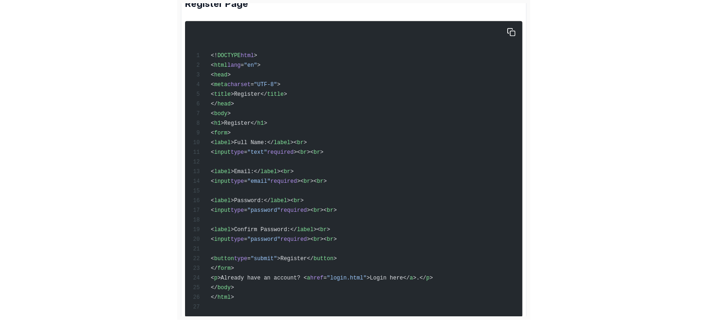
scroll to position [514, 0]
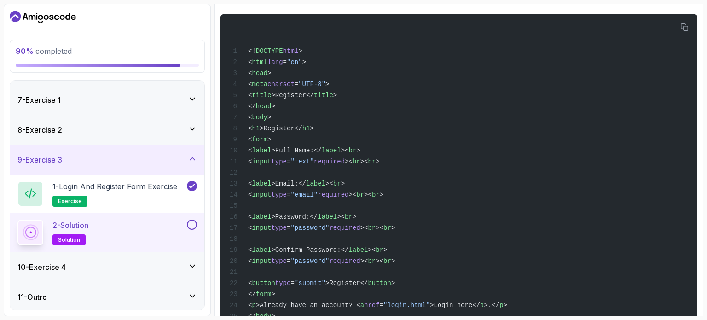
click at [194, 227] on button at bounding box center [192, 225] width 10 height 10
click at [189, 160] on icon at bounding box center [192, 158] width 9 height 9
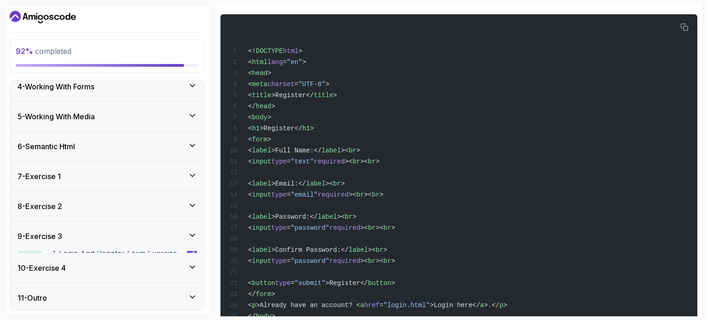
scroll to position [98, 0]
click at [155, 267] on div "10 - Exercise 4" at bounding box center [107, 266] width 180 height 11
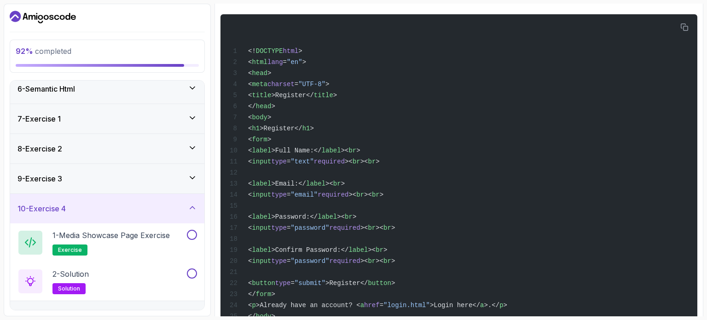
scroll to position [175, 0]
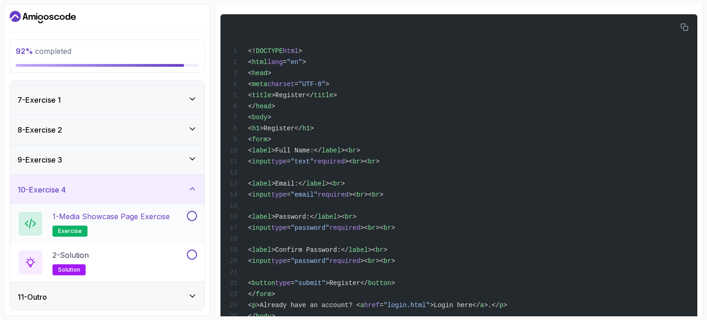
click at [157, 218] on p "1 - Media Showcase Page Exercise" at bounding box center [110, 216] width 117 height 11
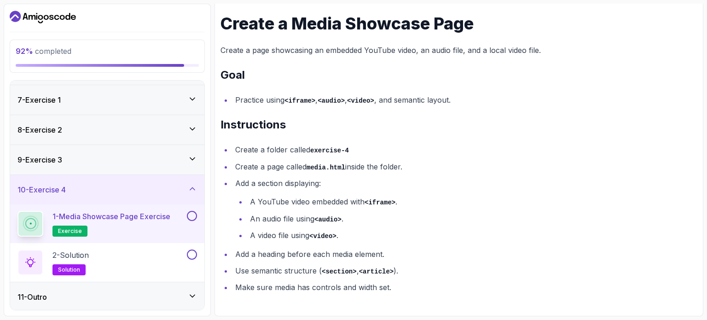
scroll to position [131, 0]
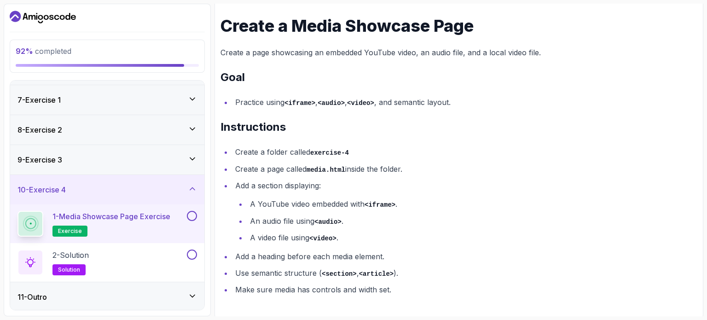
click at [193, 214] on button at bounding box center [192, 216] width 10 height 10
click at [149, 261] on div "2 - Solution solution" at bounding box center [101, 262] width 168 height 26
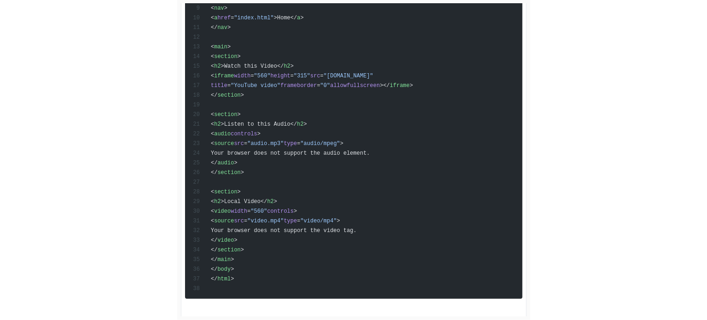
scroll to position [325, 0]
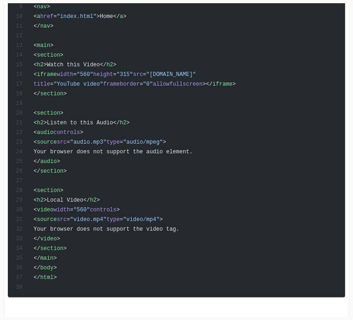
drag, startPoint x: 58, startPoint y: 69, endPoint x: 267, endPoint y: 79, distance: 209.6
click at [267, 79] on div "<! DOCTYPE html > < html lang = "en" > < head > < meta charset = "UTF-8" > < ti…" at bounding box center [176, 96] width 326 height 395
copy code "< iframe width = "560" height = "315" src = "any-url.com" title = "YouTube vide…"
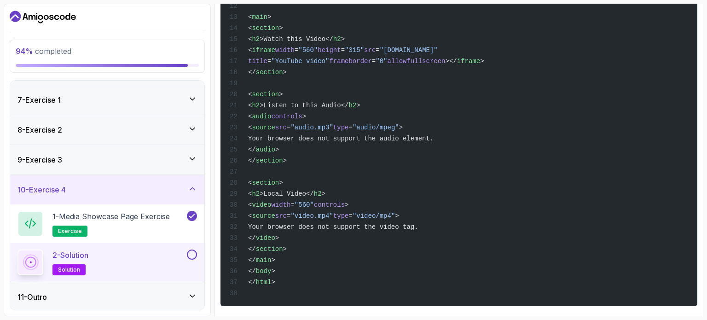
click at [192, 250] on button at bounding box center [192, 254] width 10 height 10
click at [191, 191] on icon at bounding box center [192, 188] width 9 height 9
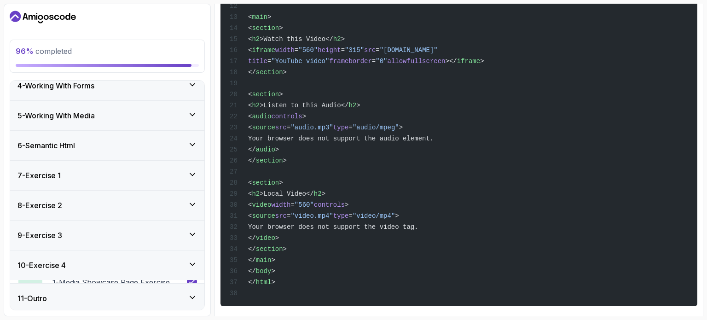
scroll to position [98, 0]
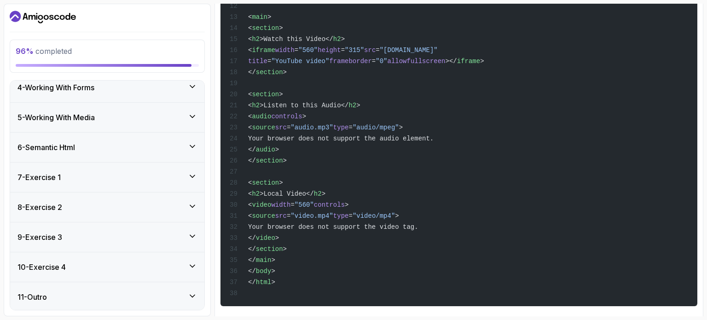
click at [156, 293] on div "11 - Outro" at bounding box center [107, 296] width 180 height 11
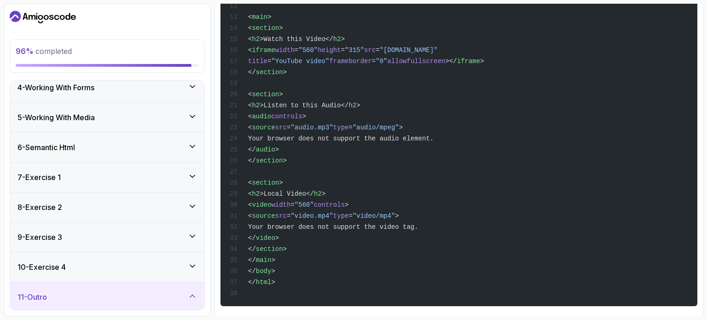
scroll to position [175, 0]
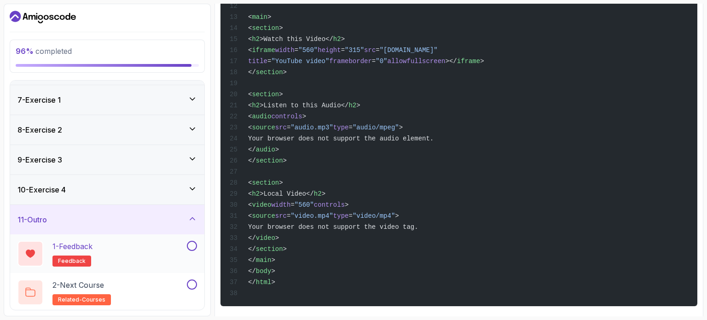
click at [138, 253] on div "1 - Feedback feedback" at bounding box center [101, 254] width 168 height 26
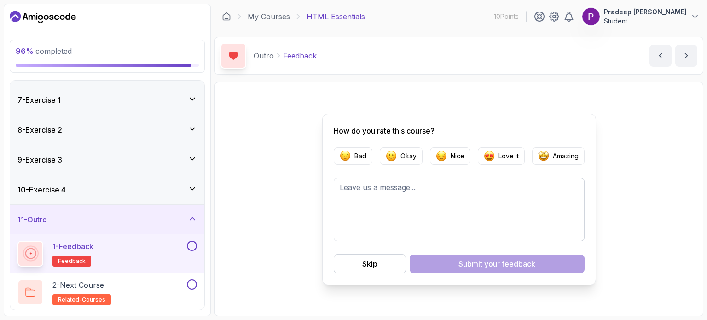
click at [195, 243] on button at bounding box center [192, 246] width 10 height 10
click at [168, 282] on div "2 - Next Course related-courses" at bounding box center [101, 292] width 168 height 26
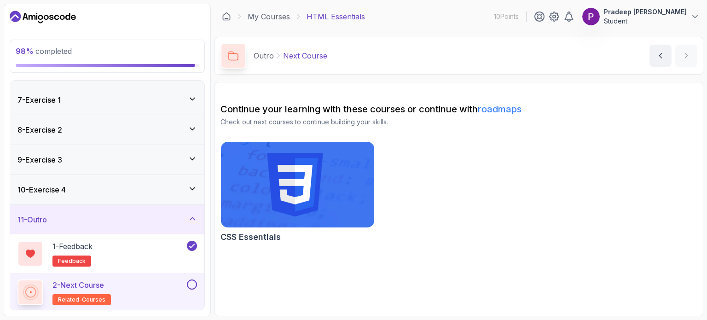
click at [191, 286] on button at bounding box center [192, 284] width 10 height 10
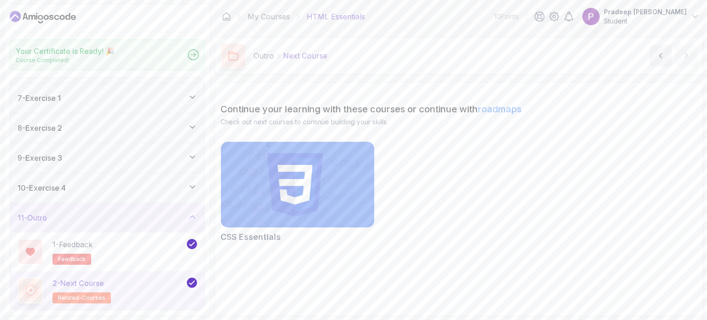
scroll to position [172, 0]
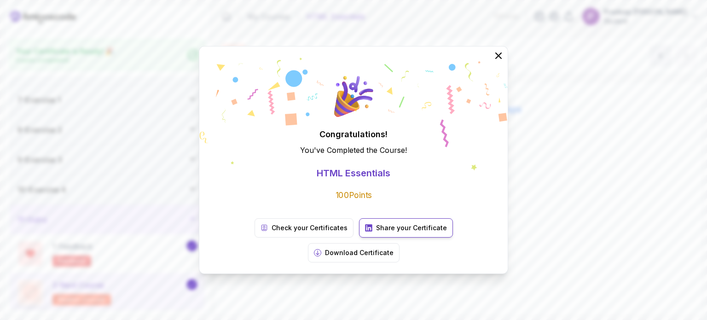
click at [376, 232] on p "Share your Certificate" at bounding box center [411, 227] width 71 height 9
click at [502, 62] on icon at bounding box center [498, 56] width 12 height 12
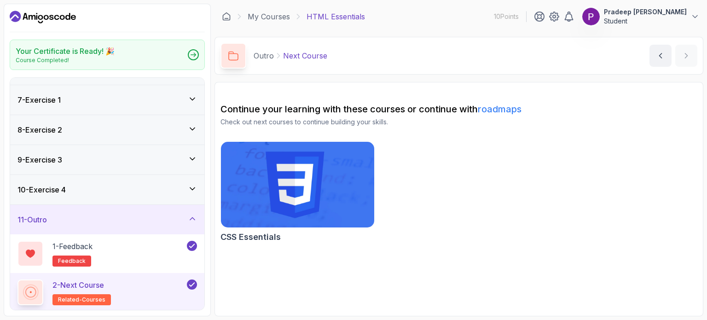
click at [335, 169] on img at bounding box center [297, 184] width 161 height 90
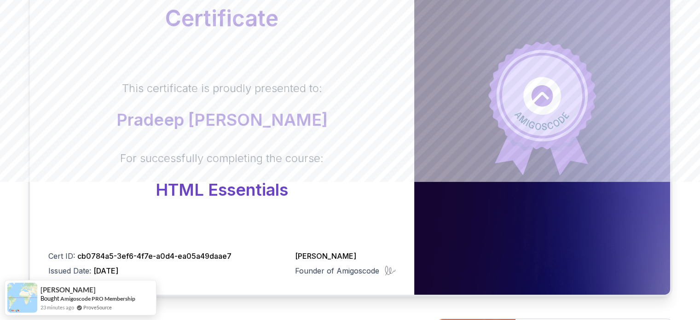
click at [481, 86] on body "Certificate This certificate is proudly presented to: Pradeep Sai Lakshman Guni…" at bounding box center [350, 153] width 700 height 583
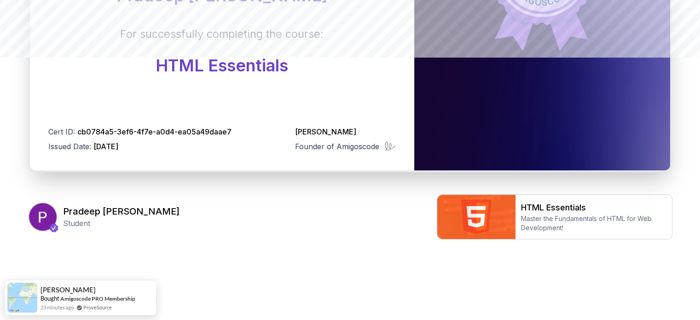
scroll to position [262, 0]
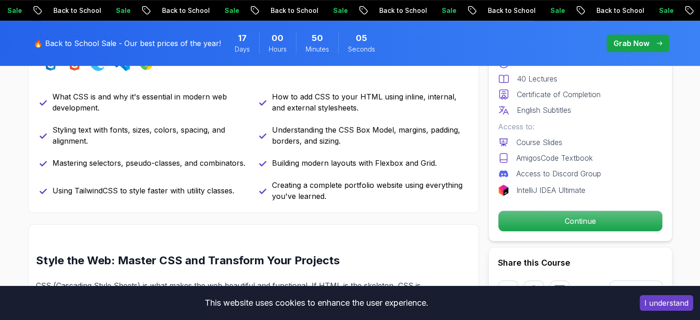
scroll to position [447, 0]
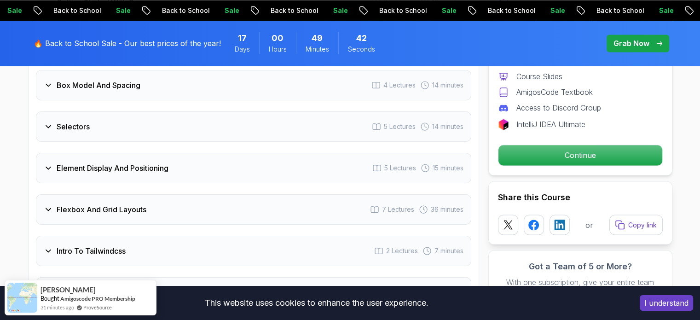
scroll to position [1556, 0]
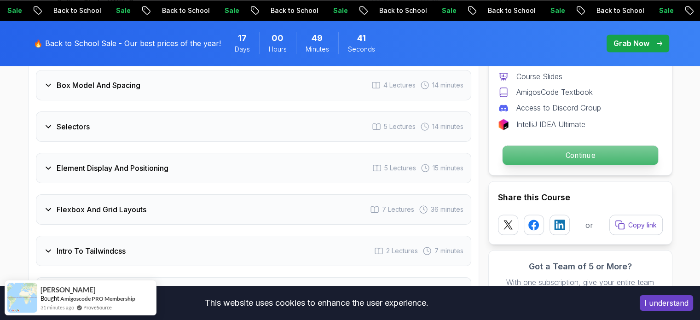
click at [520, 150] on p "Continue" at bounding box center [580, 154] width 156 height 19
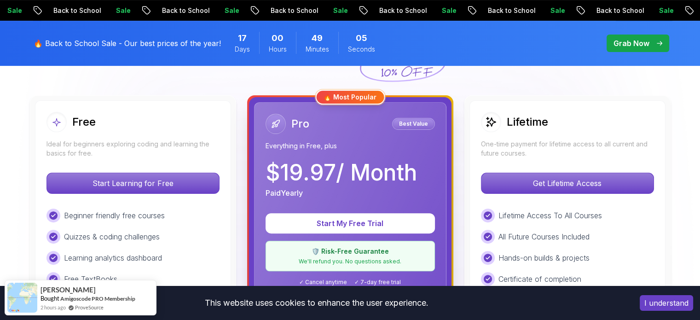
scroll to position [219, 0]
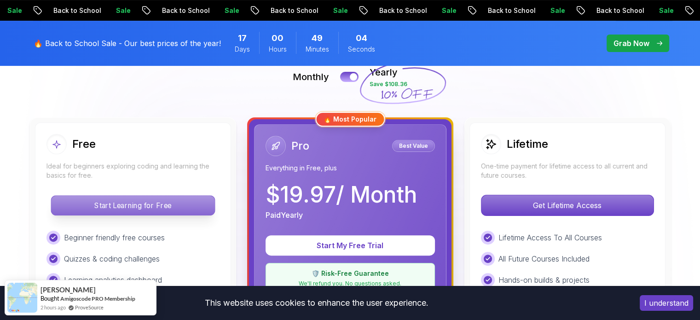
click at [154, 202] on p "Start Learning for Free" at bounding box center [132, 205] width 163 height 19
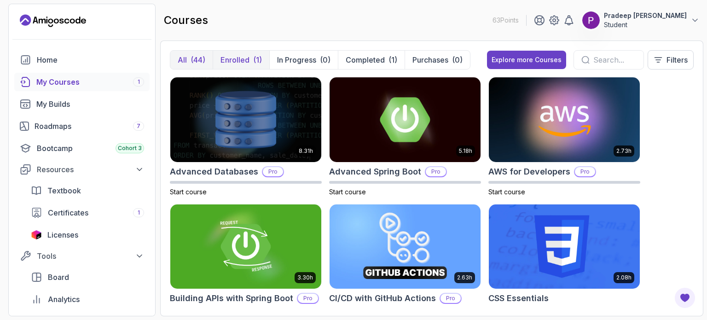
click at [232, 57] on p "Enrolled" at bounding box center [234, 59] width 29 height 11
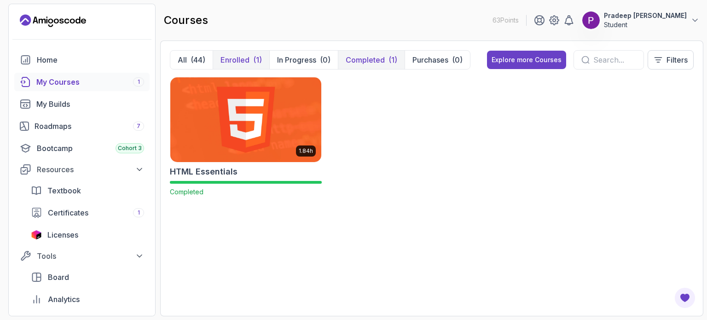
click at [361, 55] on p "Completed" at bounding box center [365, 59] width 39 height 11
click at [242, 57] on p "Enrolled" at bounding box center [234, 59] width 29 height 11
click at [193, 53] on button "All (44)" at bounding box center [191, 60] width 42 height 18
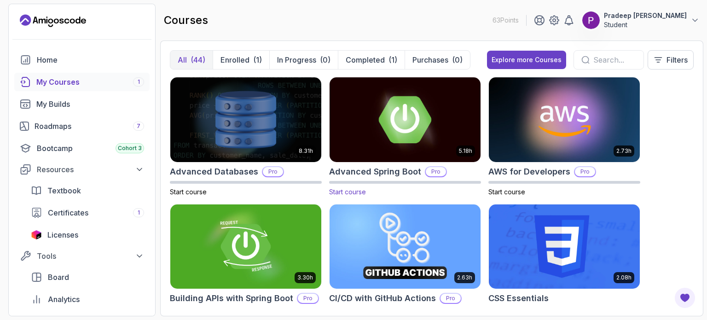
scroll to position [134, 0]
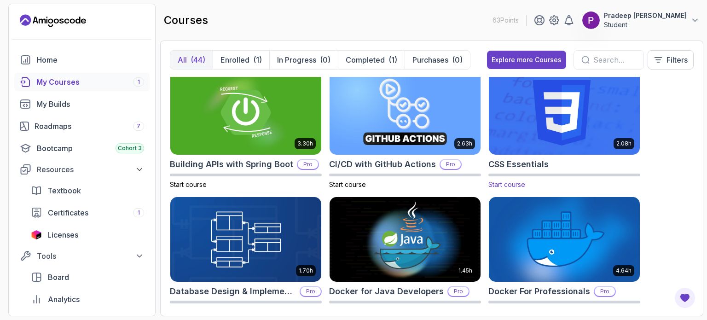
click at [540, 139] on img at bounding box center [564, 112] width 158 height 89
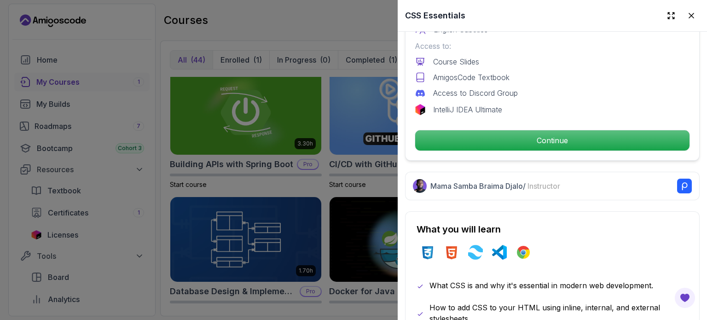
scroll to position [330, 0]
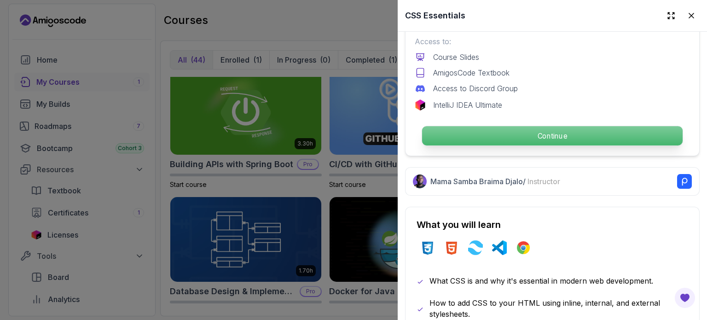
click at [515, 135] on p "Continue" at bounding box center [552, 135] width 261 height 19
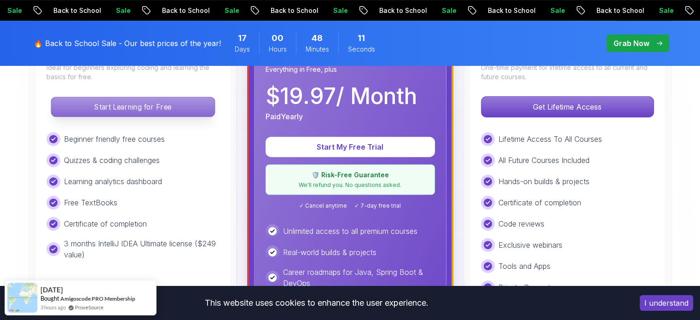
scroll to position [317, 0]
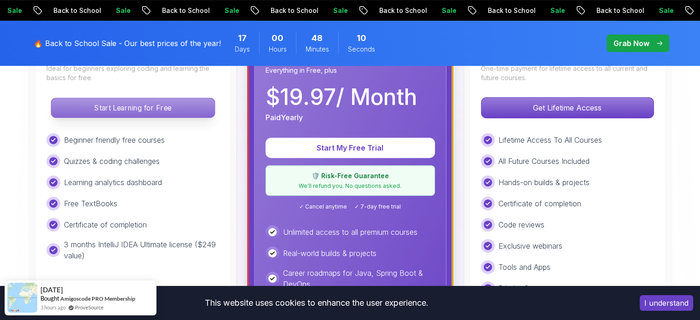
click at [137, 109] on p "Start Learning for Free" at bounding box center [132, 107] width 163 height 19
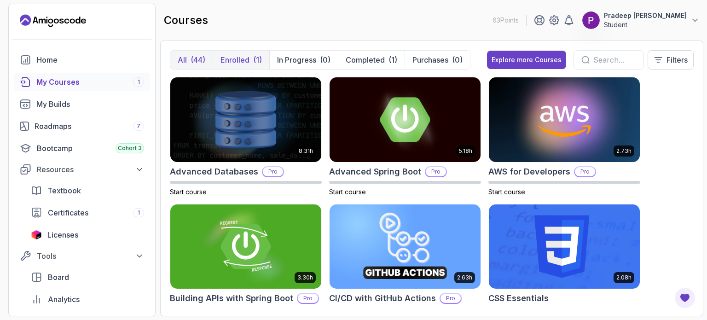
click at [243, 65] on button "Enrolled (1)" at bounding box center [241, 60] width 57 height 18
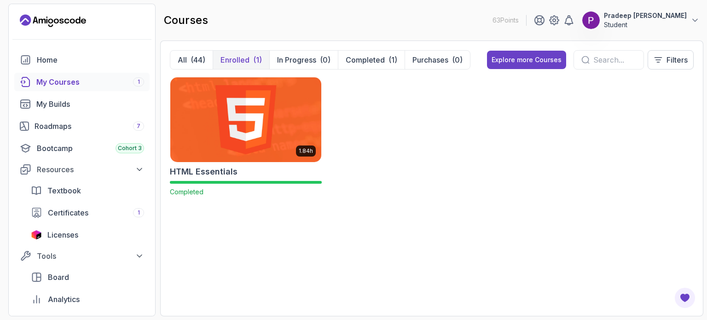
click at [255, 112] on img at bounding box center [246, 119] width 158 height 89
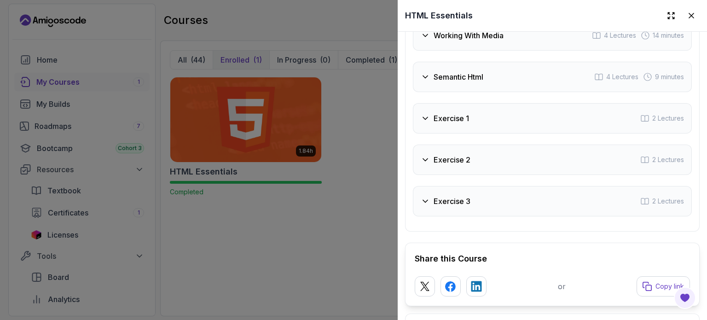
scroll to position [1841, 0]
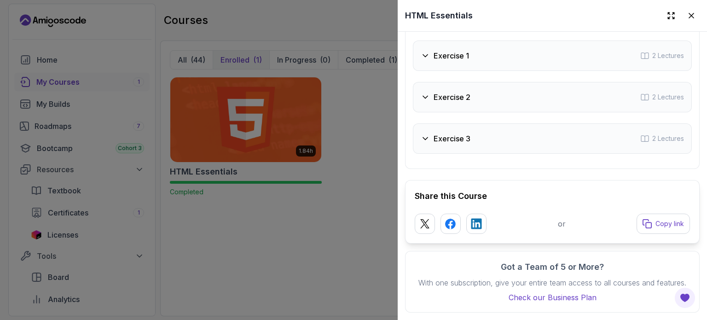
click at [320, 243] on div at bounding box center [353, 160] width 707 height 320
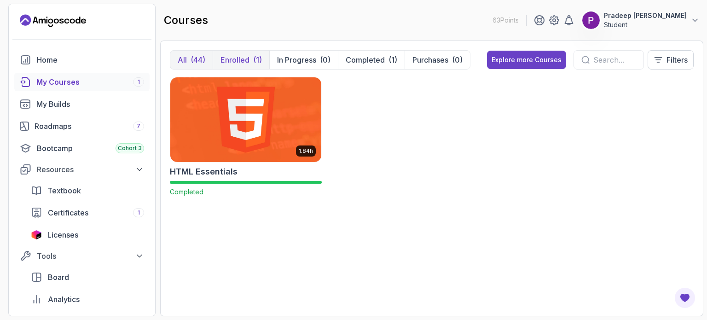
click at [195, 58] on div "(44)" at bounding box center [198, 59] width 15 height 11
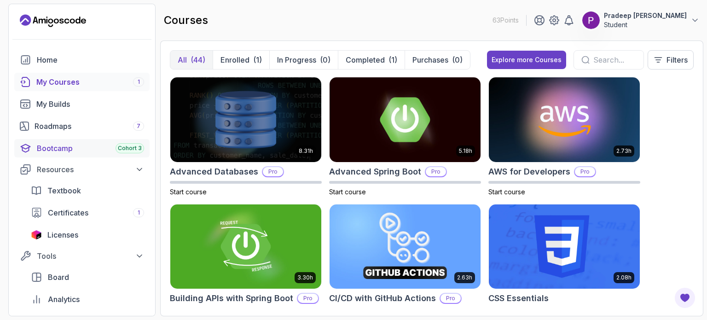
click at [130, 150] on span "Cohort 3" at bounding box center [130, 148] width 24 height 7
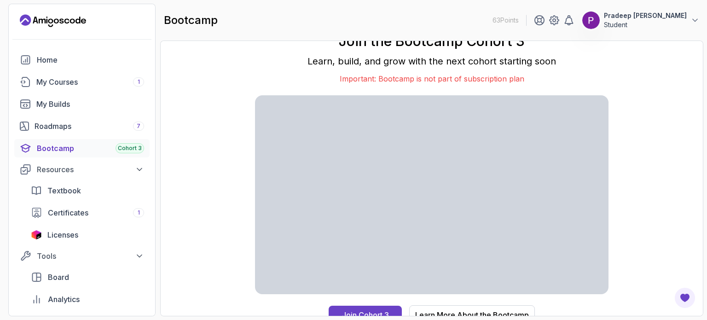
scroll to position [8, 0]
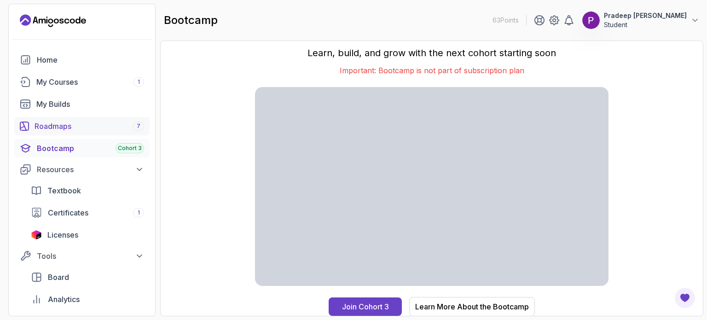
click at [112, 128] on div "Roadmaps 7" at bounding box center [90, 126] width 110 height 11
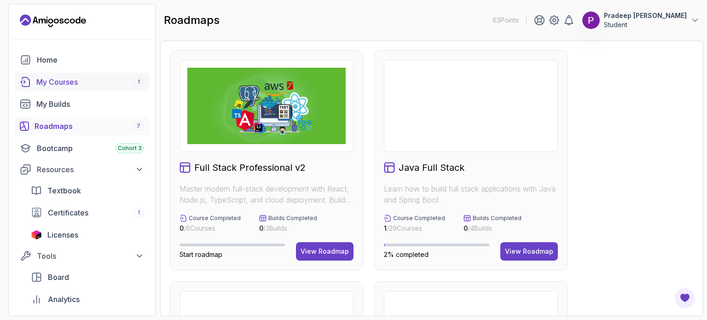
click at [88, 77] on div "My Courses 1" at bounding box center [90, 81] width 108 height 11
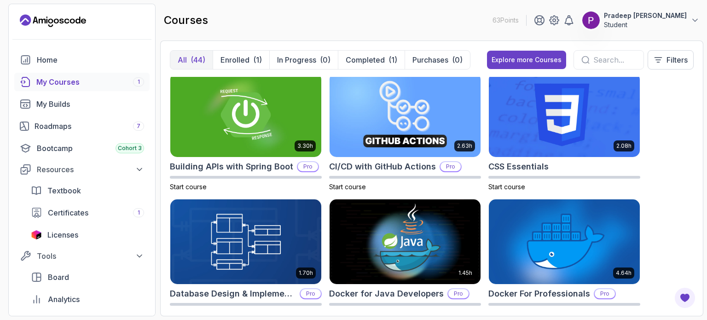
scroll to position [117, 0]
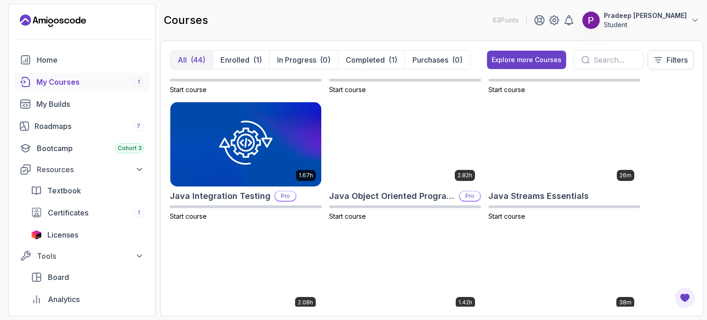
scroll to position [740, 0]
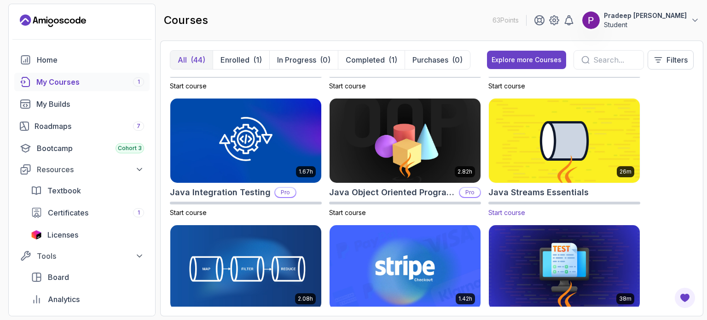
click at [541, 152] on img at bounding box center [564, 140] width 158 height 89
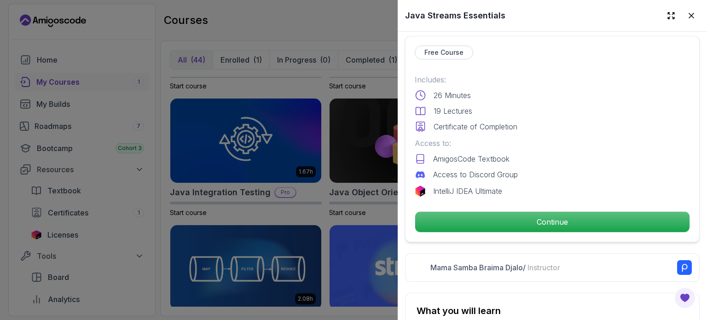
scroll to position [0, 0]
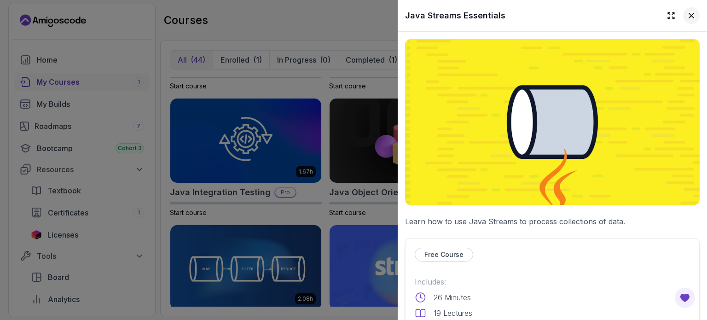
click at [687, 15] on icon at bounding box center [691, 15] width 9 height 9
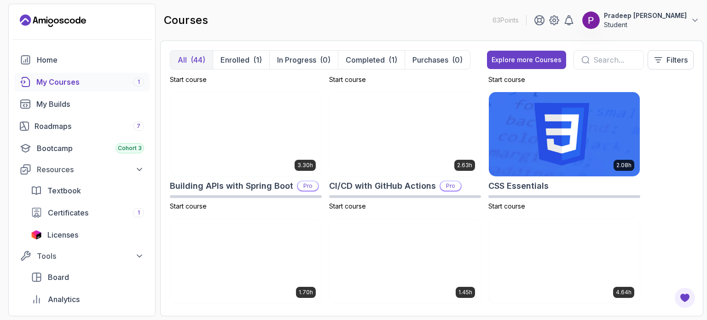
scroll to position [111, 0]
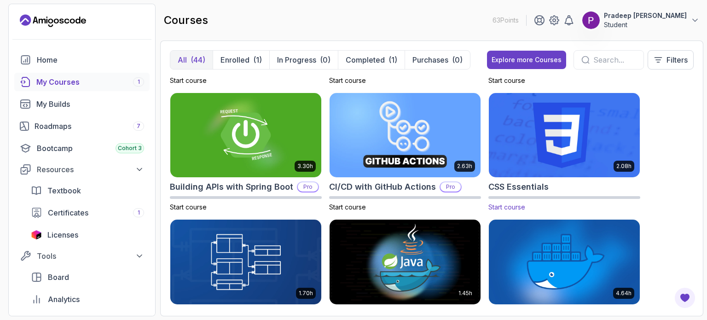
click at [502, 207] on span "Start course" at bounding box center [506, 207] width 37 height 8
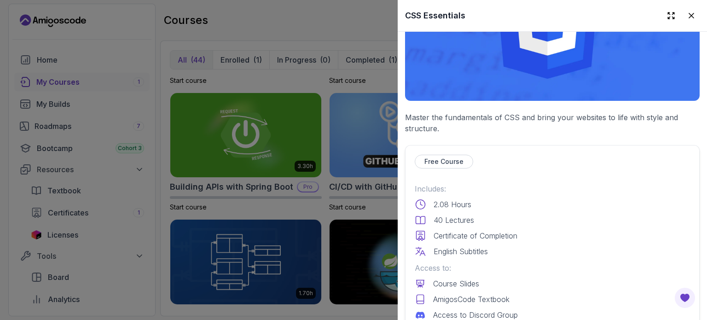
scroll to position [101, 0]
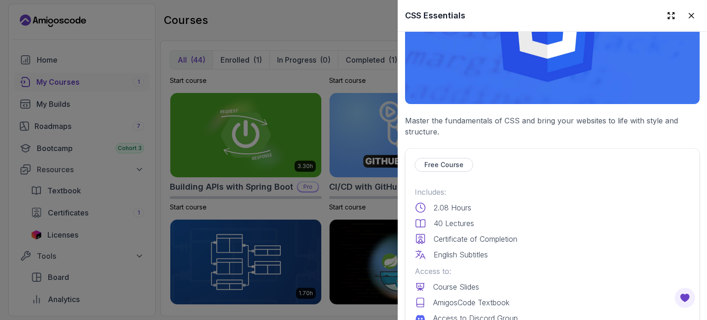
click at [449, 160] on p "Free Course" at bounding box center [443, 164] width 39 height 9
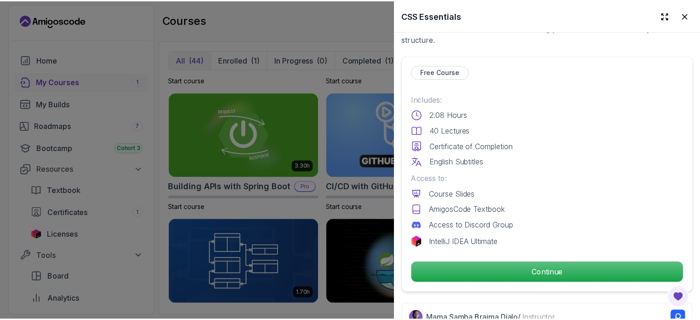
scroll to position [191, 0]
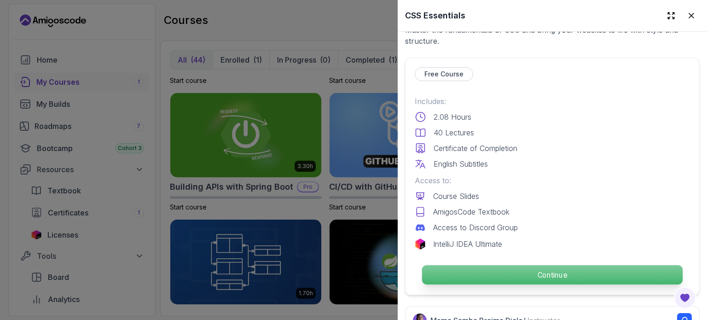
click at [503, 276] on p "Continue" at bounding box center [552, 274] width 261 height 19
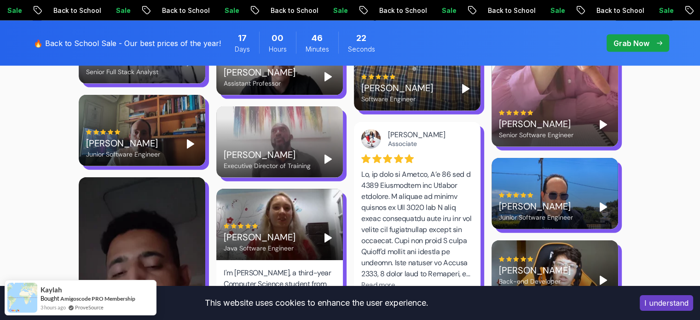
scroll to position [2074, 0]
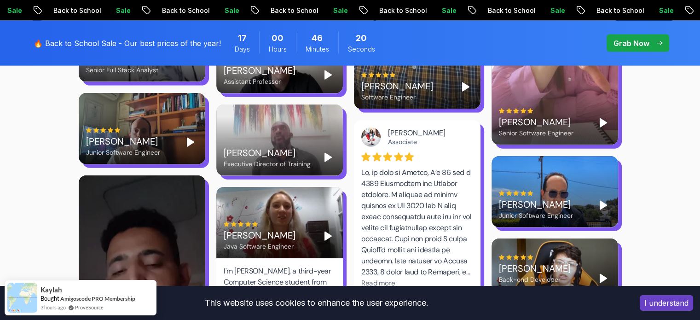
click at [667, 305] on button "I understand" at bounding box center [666, 303] width 53 height 16
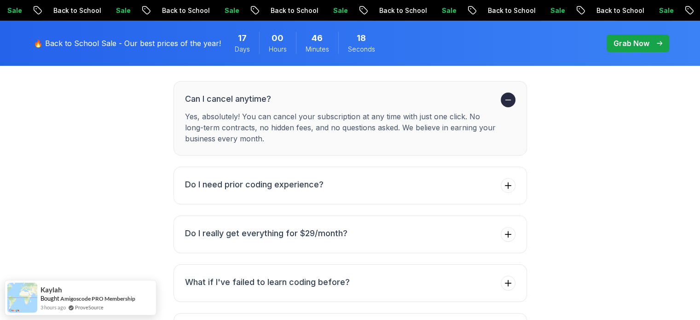
scroll to position [3320, 0]
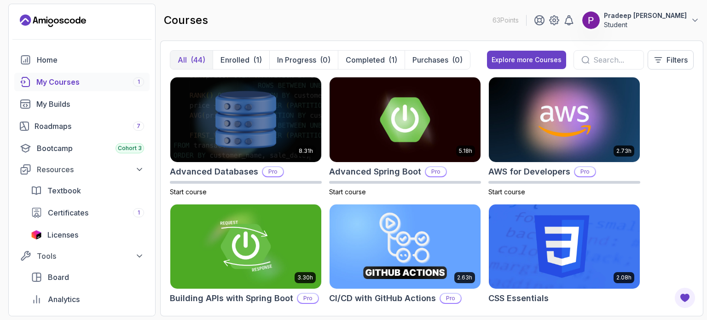
scroll to position [79, 0]
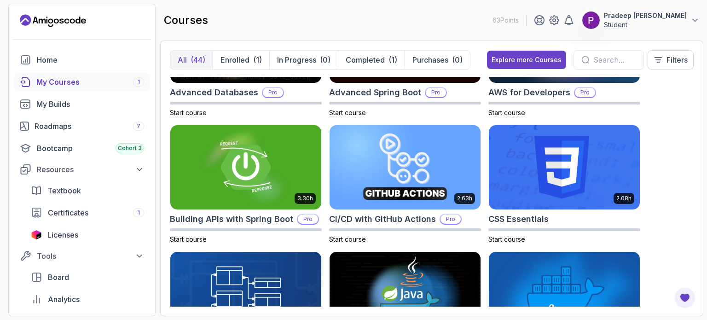
drag, startPoint x: 558, startPoint y: 226, endPoint x: 677, endPoint y: 279, distance: 130.0
click at [677, 279] on div "8.31h Advanced Databases Pro Start course 5.18h Advanced Spring Boot Pro Start …" at bounding box center [432, 192] width 524 height 230
drag, startPoint x: 538, startPoint y: 222, endPoint x: 520, endPoint y: 222, distance: 18.0
click at [520, 222] on h2 "CSS Essentials" at bounding box center [518, 219] width 60 height 13
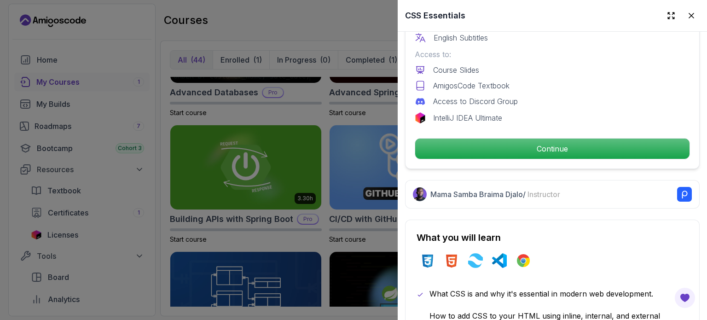
scroll to position [339, 0]
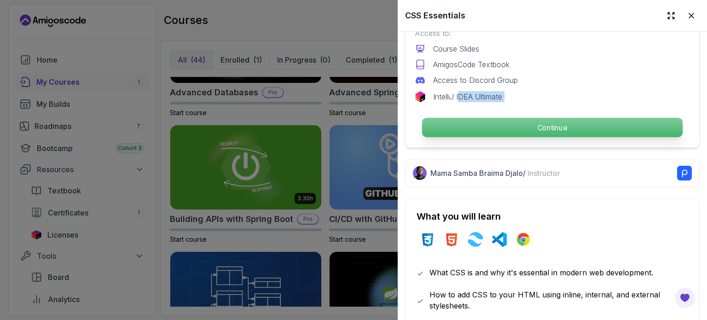
drag, startPoint x: 506, startPoint y: 126, endPoint x: 474, endPoint y: 125, distance: 32.2
click at [474, 125] on div "Free Course Includes: 2.08 Hours 40 Lectures Certificate of Completion English …" at bounding box center [552, 28] width 295 height 237
click at [474, 125] on p "Continue" at bounding box center [552, 127] width 261 height 19
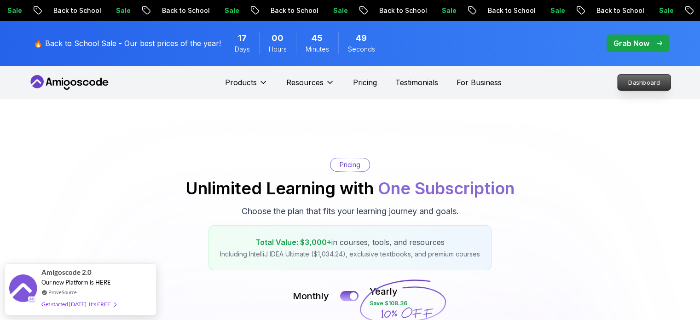
click at [630, 81] on p "Dashboard" at bounding box center [644, 83] width 53 height 16
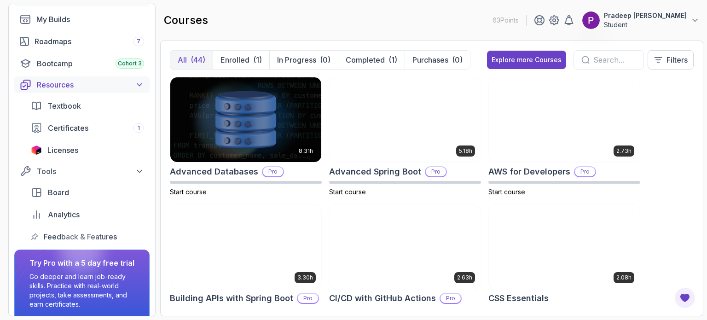
scroll to position [119, 0]
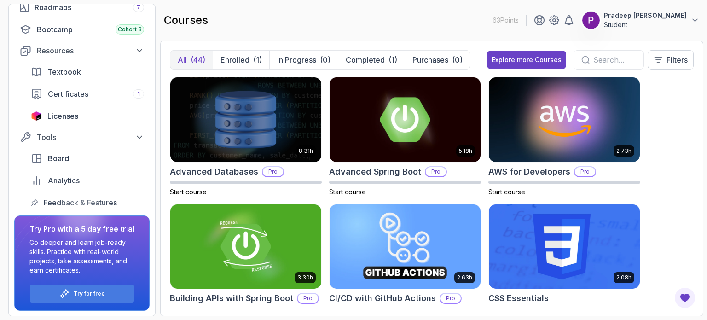
click at [536, 234] on img at bounding box center [564, 246] width 158 height 89
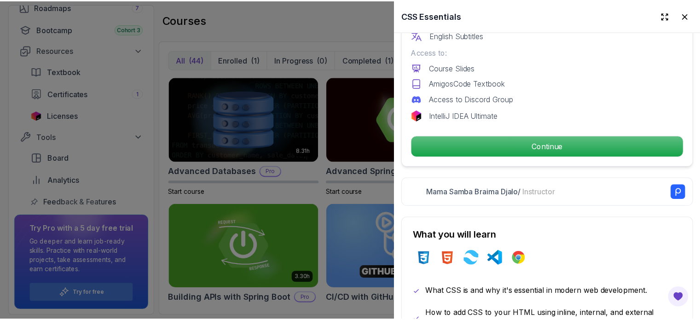
scroll to position [322, 0]
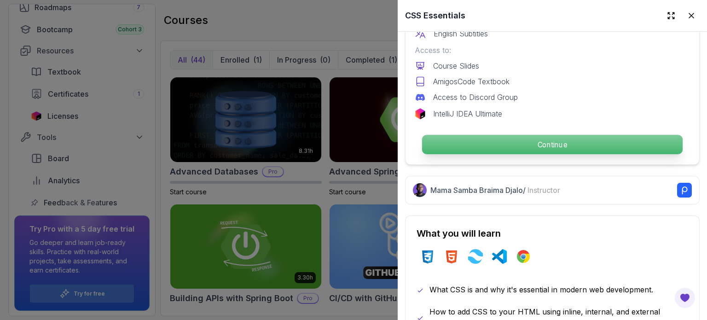
click at [549, 139] on p "Continue" at bounding box center [552, 144] width 261 height 19
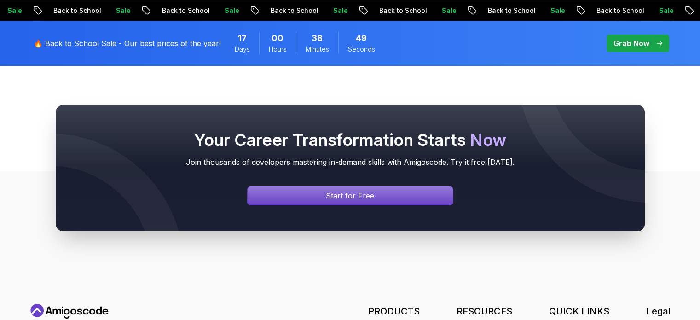
scroll to position [3863, 0]
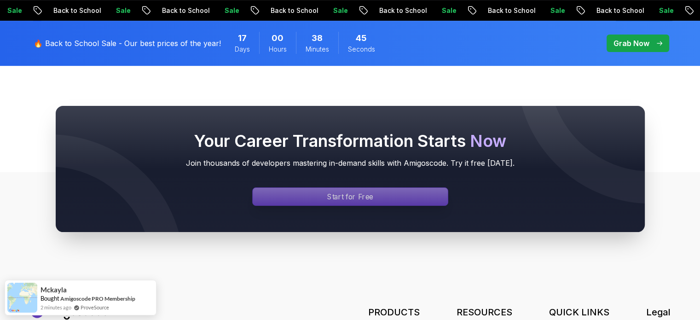
click at [426, 188] on div "Signin page" at bounding box center [350, 196] width 195 height 17
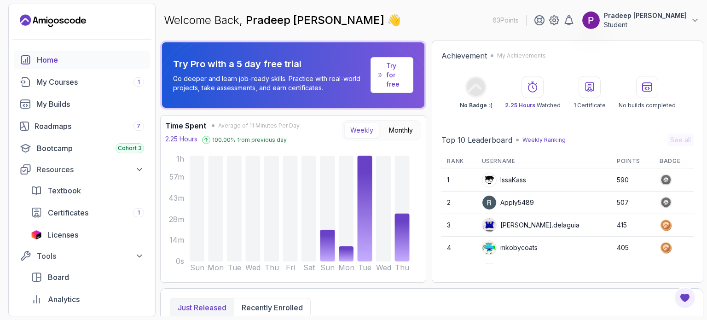
click at [641, 95] on div at bounding box center [647, 87] width 22 height 22
click at [77, 79] on div "My Courses 1" at bounding box center [90, 81] width 108 height 11
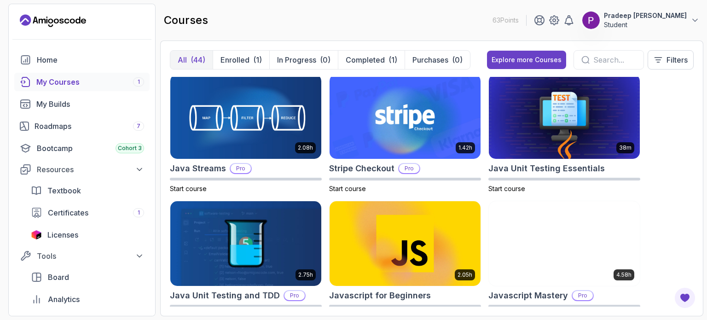
scroll to position [959, 0]
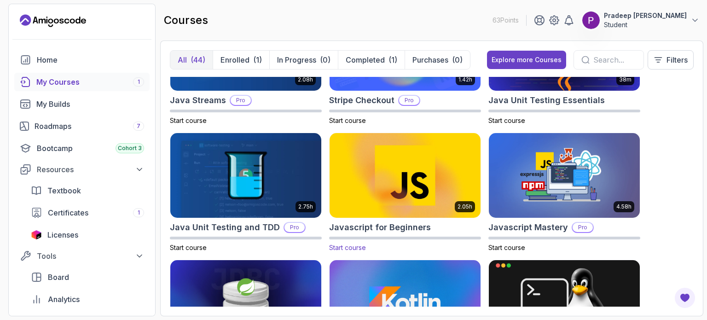
click at [423, 165] on img at bounding box center [405, 175] width 158 height 89
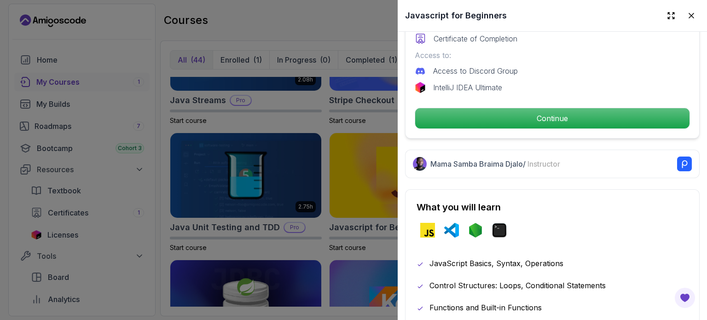
scroll to position [290, 0]
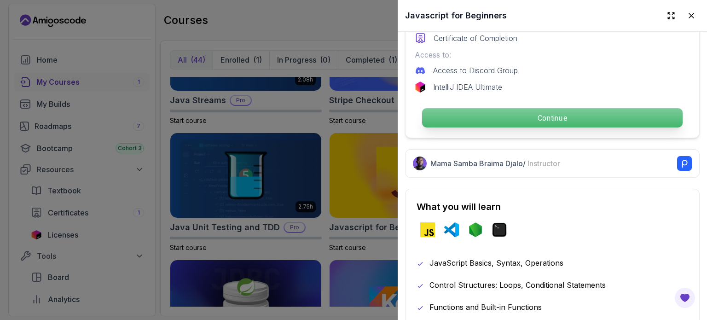
click at [544, 115] on p "Continue" at bounding box center [552, 117] width 261 height 19
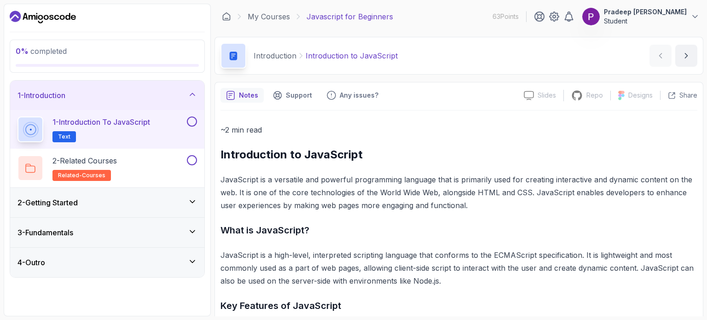
click at [151, 191] on div "2 - Getting Started" at bounding box center [107, 202] width 194 height 29
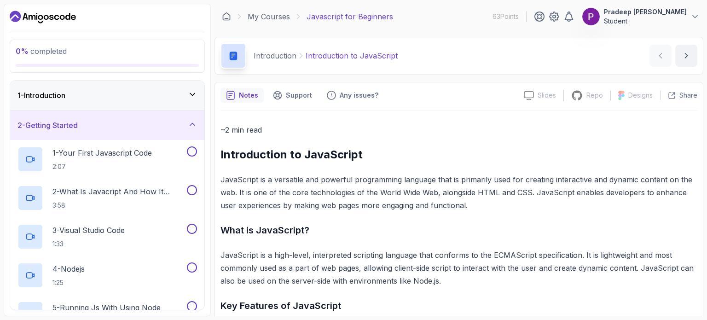
click at [134, 123] on div "2 - Getting Started" at bounding box center [107, 125] width 180 height 11
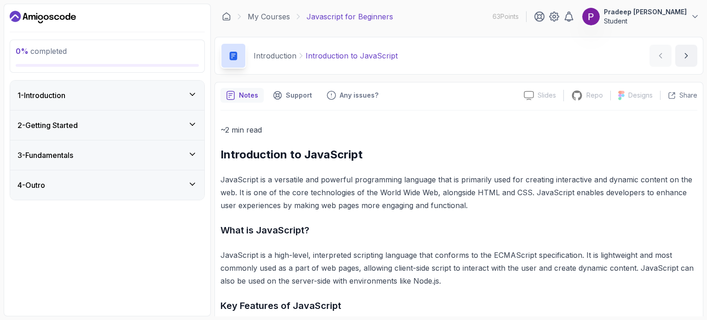
click at [135, 147] on div "3 - Fundamentals" at bounding box center [107, 154] width 194 height 29
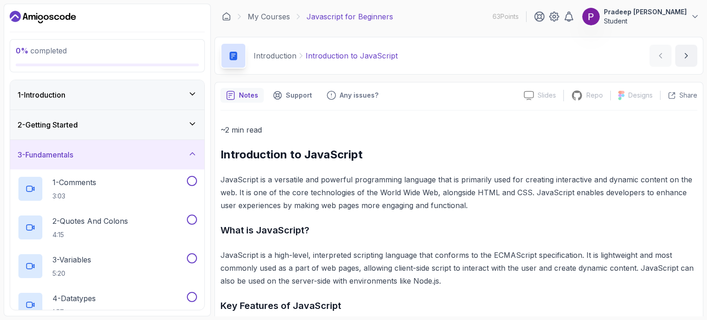
click at [134, 157] on div "3 - Fundamentals" at bounding box center [107, 154] width 180 height 11
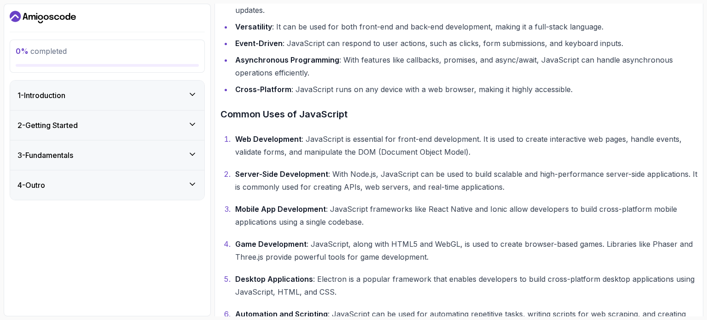
scroll to position [377, 0]
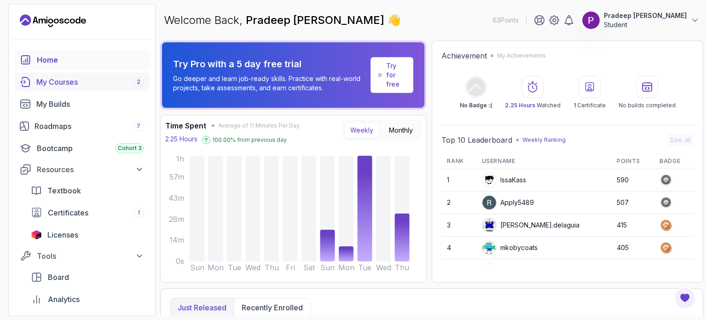
click at [88, 81] on div "My Courses 2" at bounding box center [90, 81] width 108 height 11
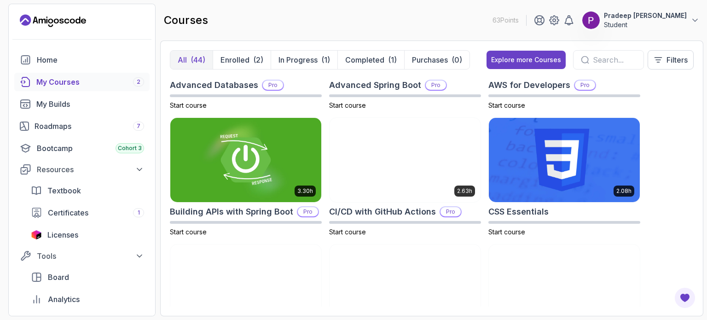
scroll to position [92, 0]
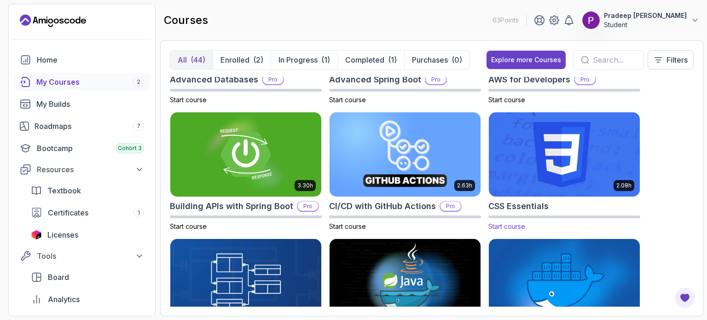
click at [527, 151] on img at bounding box center [564, 154] width 158 height 89
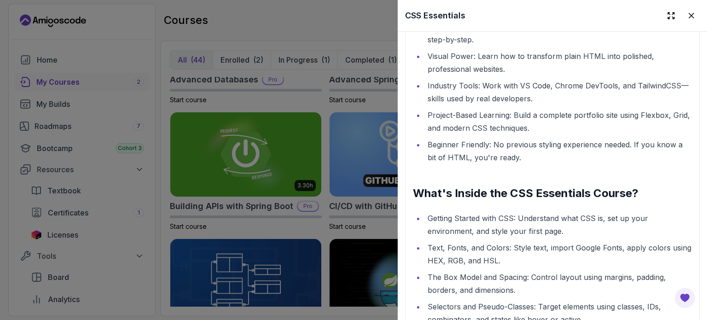
scroll to position [983, 0]
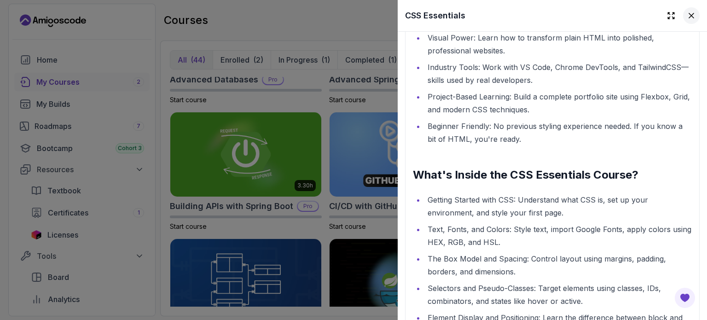
click at [687, 18] on icon at bounding box center [691, 15] width 9 height 9
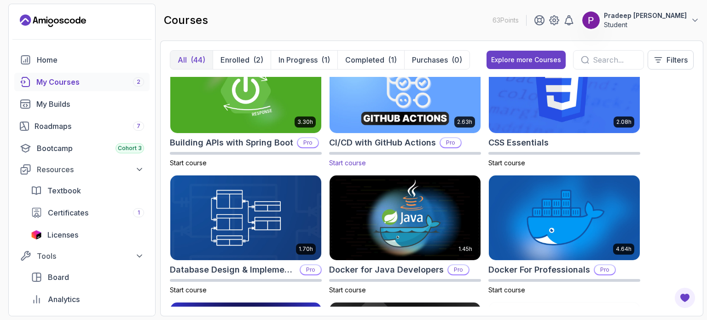
scroll to position [155, 0]
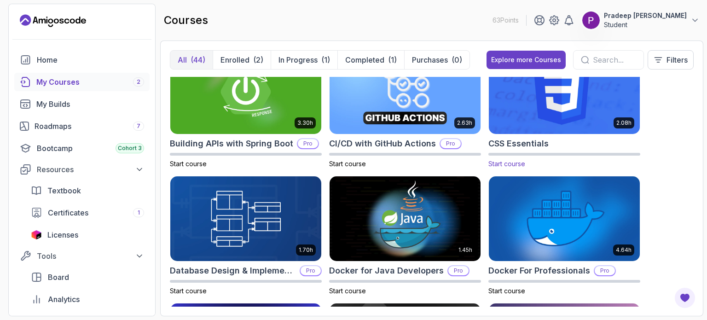
click at [523, 112] on img at bounding box center [564, 91] width 158 height 89
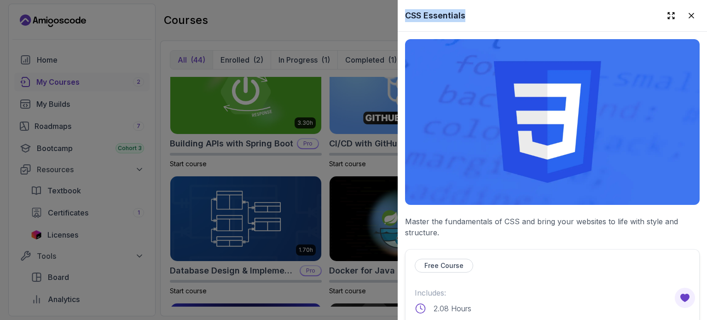
drag, startPoint x: 406, startPoint y: 14, endPoint x: 484, endPoint y: 6, distance: 78.2
click at [484, 6] on div "CSS Essentials" at bounding box center [552, 15] width 309 height 31
copy h2 "CSS Essentials"
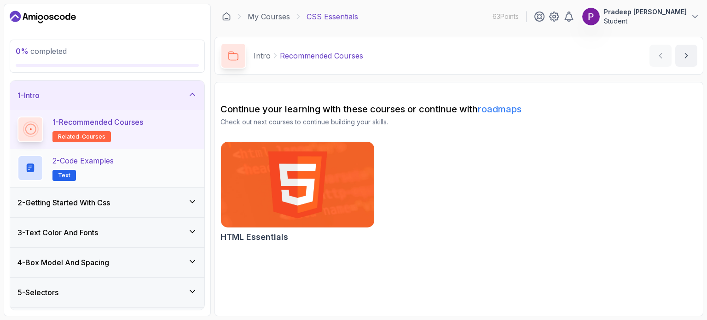
click at [137, 163] on div "2 - Code Examples Text" at bounding box center [107, 168] width 180 height 26
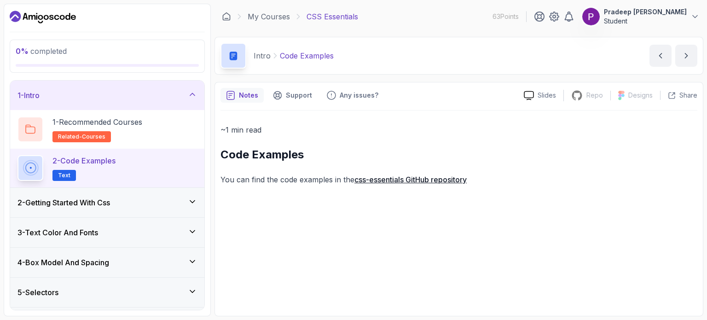
click at [383, 182] on link "css-essentials GitHub repository" at bounding box center [410, 179] width 112 height 9
click at [109, 199] on h3 "2 - Getting Started With Css" at bounding box center [63, 202] width 93 height 11
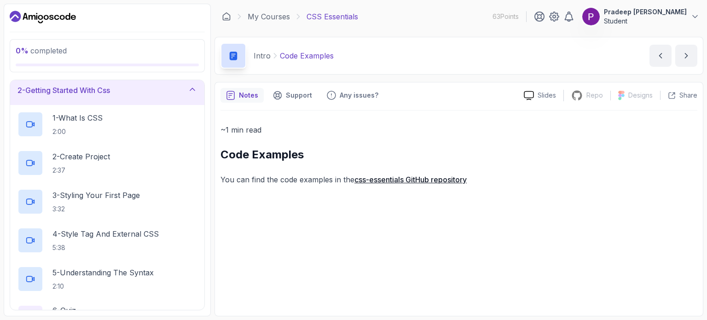
scroll to position [35, 0]
click at [132, 131] on div "1 - What Is CSS 2:00" at bounding box center [107, 124] width 180 height 26
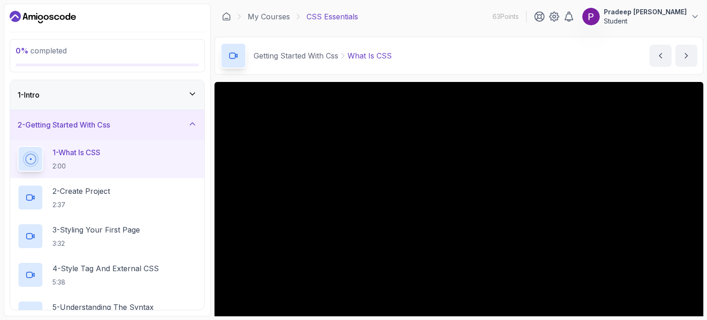
click at [158, 97] on div "1 - Intro" at bounding box center [107, 94] width 180 height 11
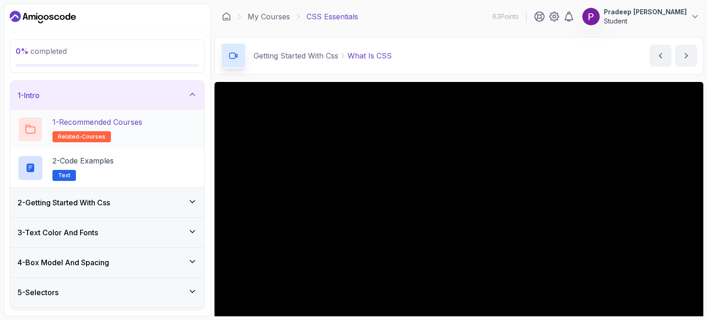
click at [138, 119] on p "1 - Recommended Courses" at bounding box center [97, 121] width 90 height 11
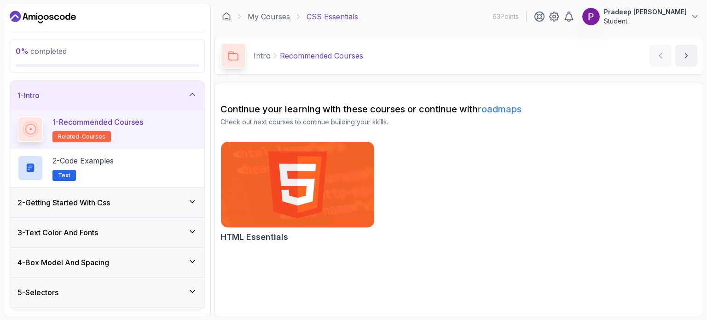
click at [122, 195] on div "2 - Getting Started With Css" at bounding box center [107, 202] width 194 height 29
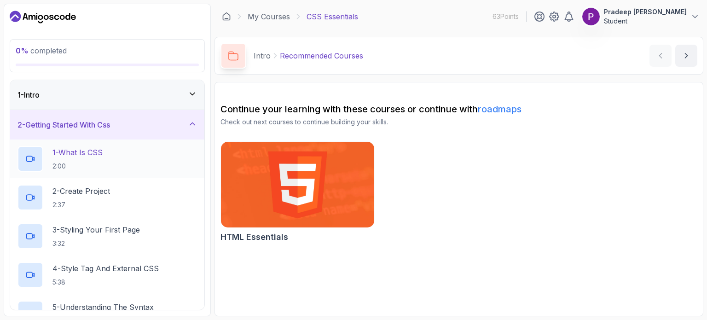
click at [85, 155] on p "1 - What Is CSS" at bounding box center [77, 152] width 50 height 11
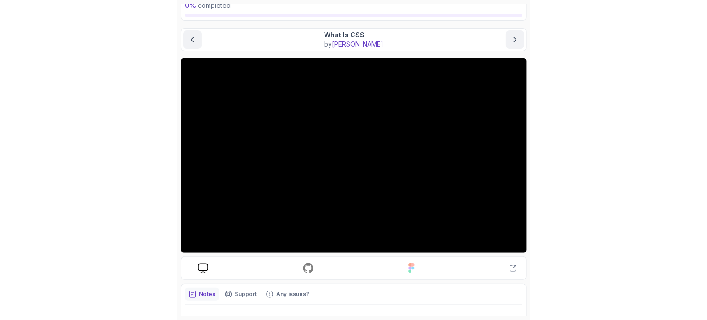
scroll to position [55, 0]
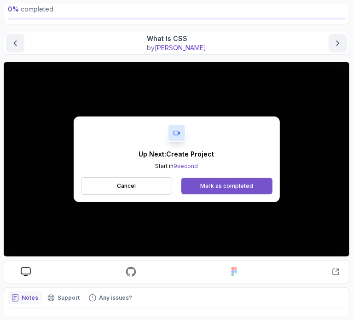
click at [221, 184] on div "Mark as completed" at bounding box center [226, 185] width 53 height 7
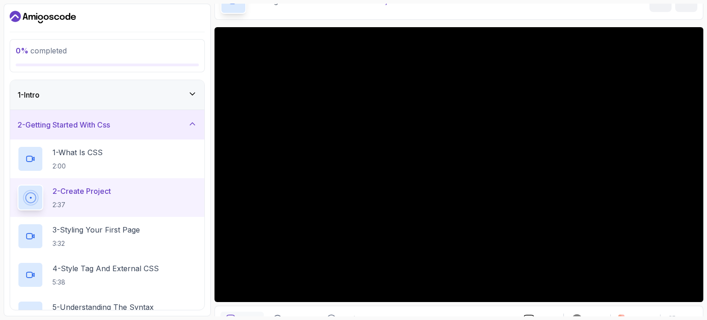
click at [192, 93] on icon at bounding box center [192, 93] width 9 height 9
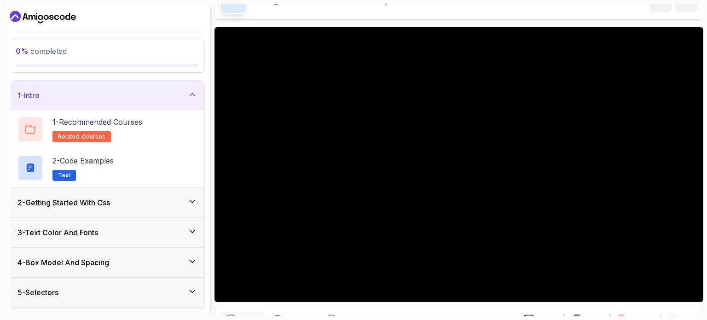
click at [184, 97] on div "1 - Intro" at bounding box center [107, 95] width 180 height 11
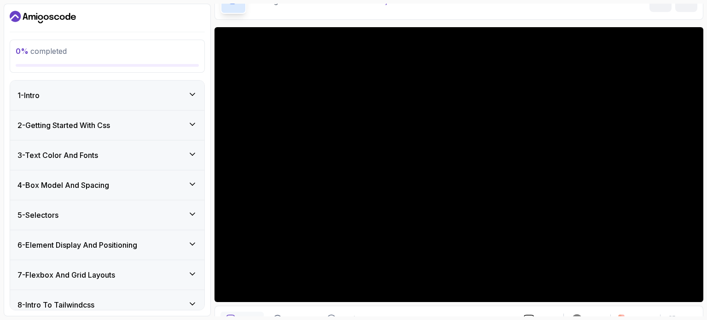
click at [182, 121] on div "2 - Getting Started With Css" at bounding box center [107, 125] width 180 height 11
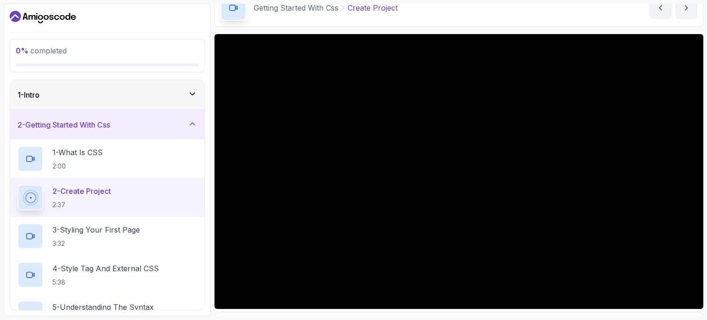
scroll to position [57, 0]
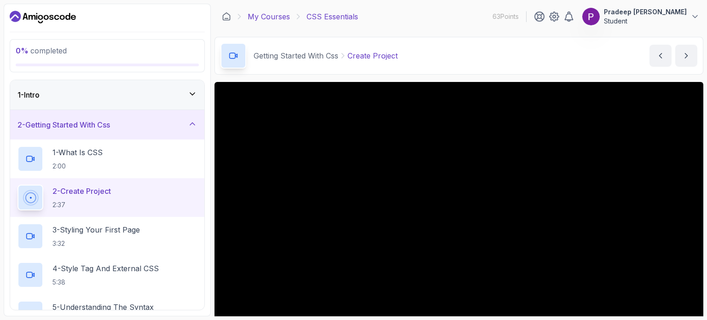
click at [283, 17] on link "My Courses" at bounding box center [269, 16] width 42 height 11
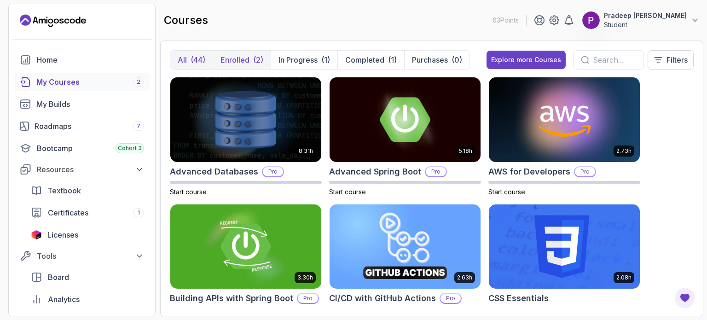
click at [262, 57] on div "(2)" at bounding box center [258, 59] width 10 height 11
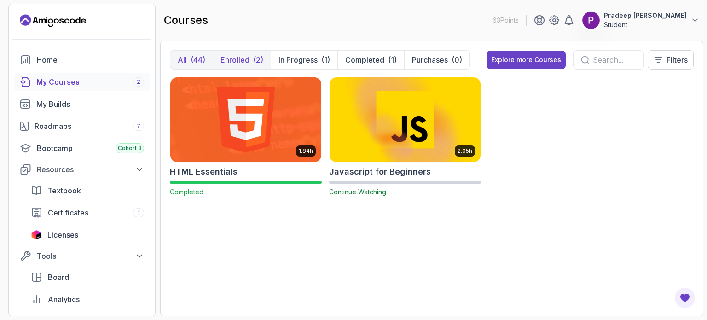
click at [202, 57] on div "(44)" at bounding box center [198, 59] width 15 height 11
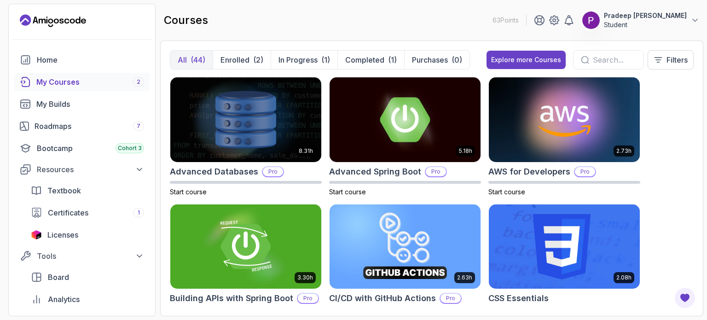
click at [561, 220] on img at bounding box center [564, 246] width 158 height 89
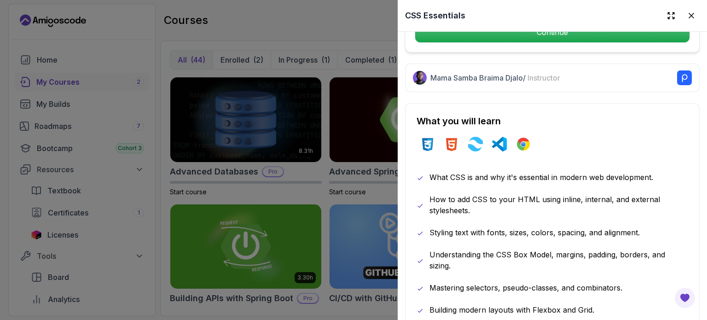
scroll to position [398, 0]
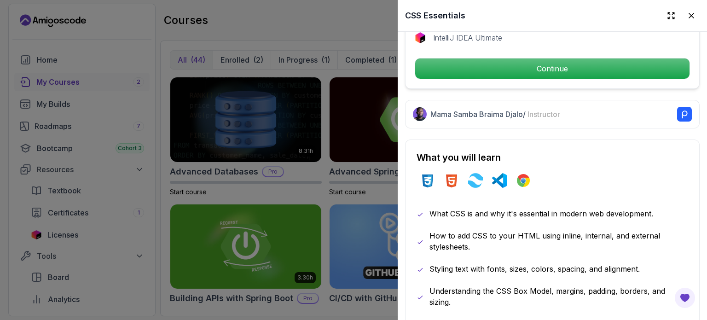
click at [541, 69] on p "Continue" at bounding box center [552, 68] width 274 height 20
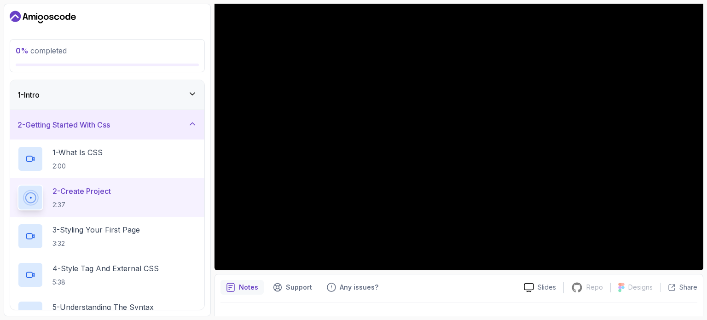
scroll to position [88, 0]
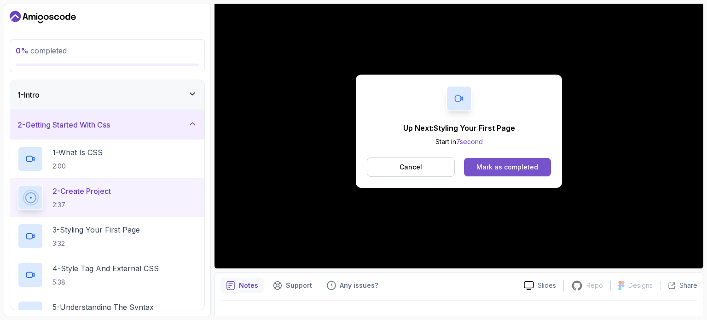
click at [495, 163] on div "Mark as completed" at bounding box center [507, 166] width 62 height 9
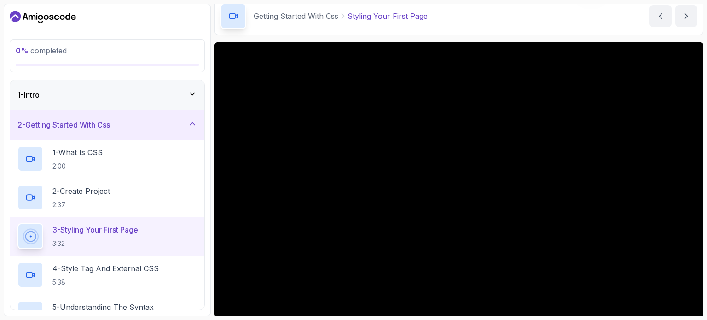
scroll to position [36, 0]
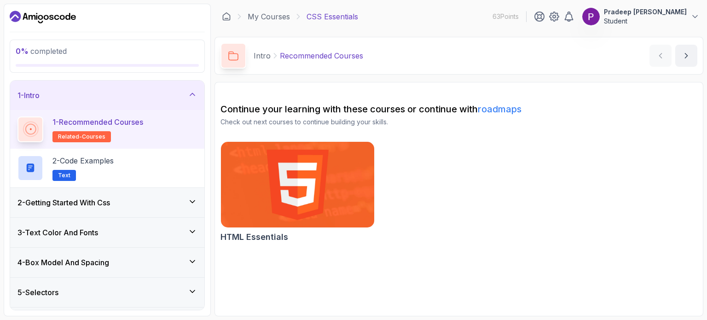
click at [301, 143] on img at bounding box center [297, 184] width 161 height 90
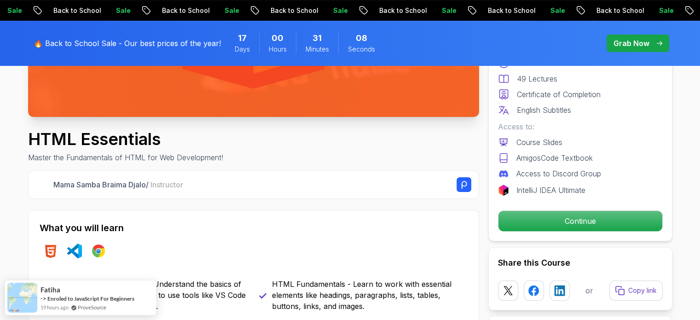
scroll to position [259, 0]
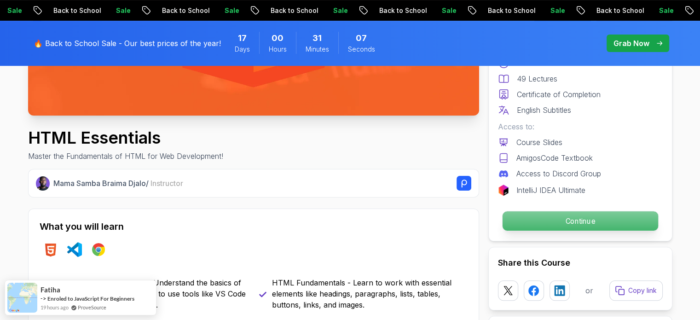
click at [527, 222] on p "Continue" at bounding box center [580, 220] width 156 height 19
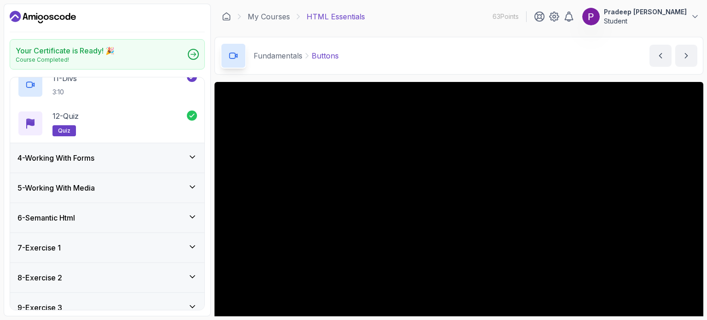
scroll to position [558, 0]
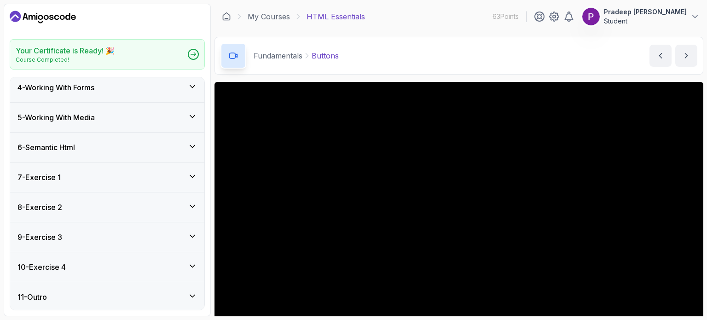
click at [139, 291] on div "11 - Outro" at bounding box center [107, 296] width 180 height 11
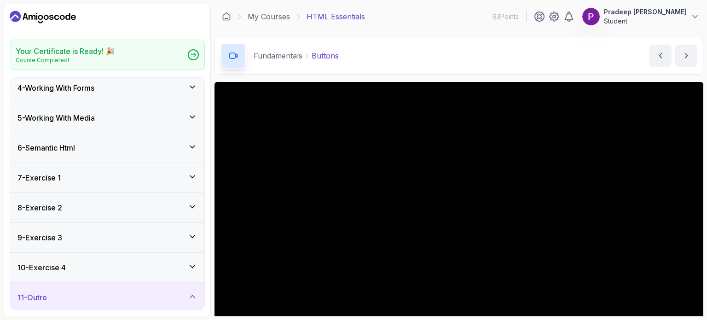
scroll to position [172, 0]
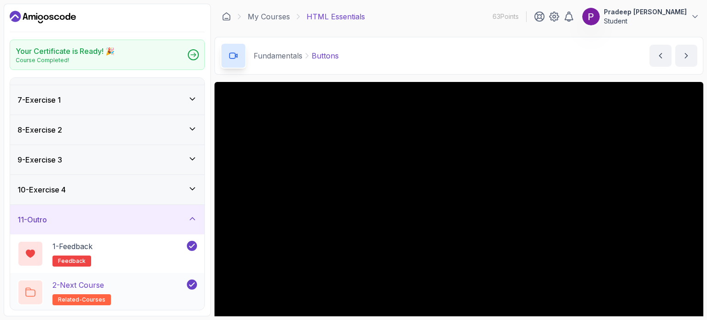
click at [131, 299] on div "2 - Next Course related-courses" at bounding box center [101, 292] width 168 height 26
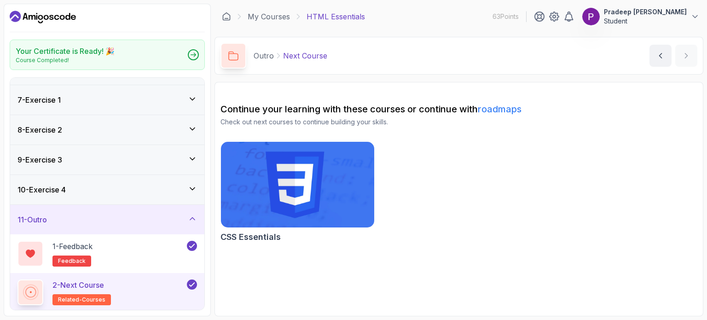
click at [306, 177] on img at bounding box center [297, 184] width 161 height 90
click at [53, 21] on icon "Dashboard" at bounding box center [43, 17] width 66 height 15
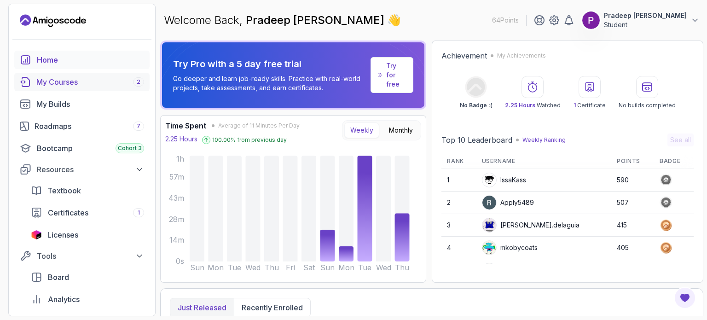
click at [96, 81] on div "My Courses 2" at bounding box center [90, 81] width 108 height 11
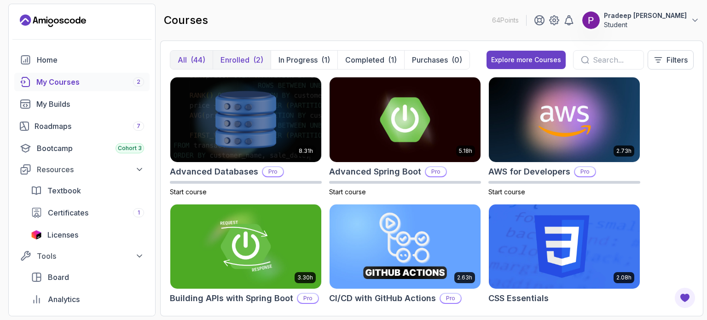
click at [256, 58] on div "(2)" at bounding box center [258, 59] width 10 height 11
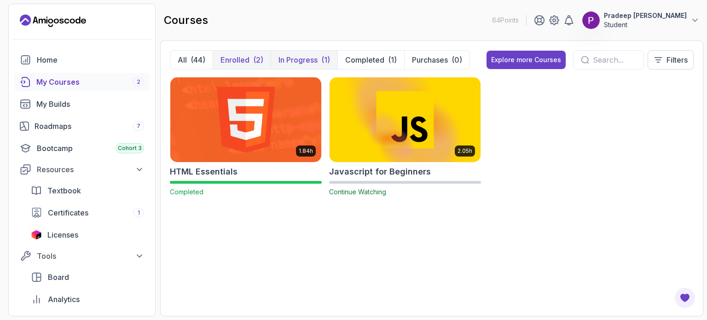
click at [296, 58] on p "In Progress" at bounding box center [297, 59] width 39 height 11
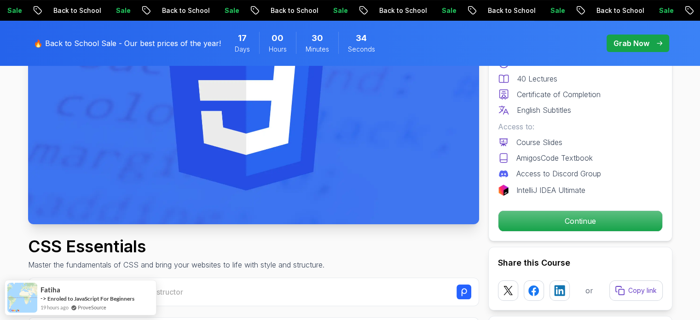
scroll to position [151, 0]
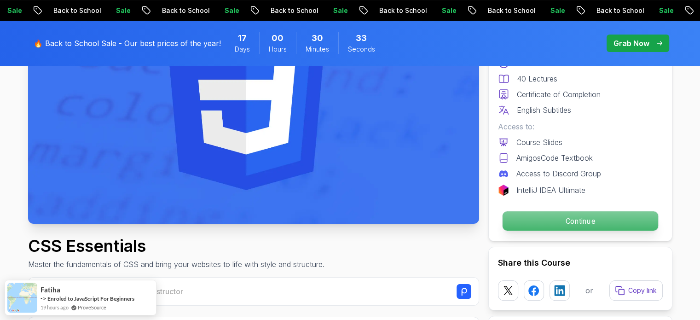
click at [581, 216] on p "Continue" at bounding box center [580, 220] width 156 height 19
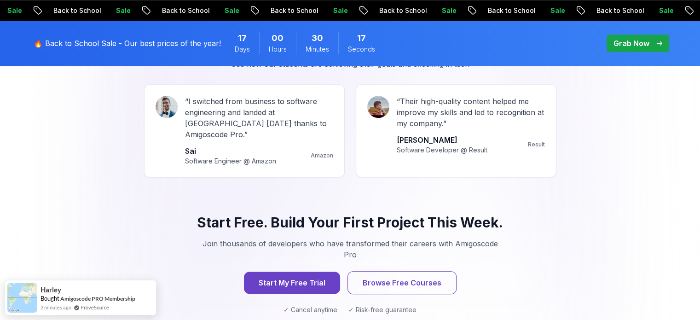
scroll to position [923, 0]
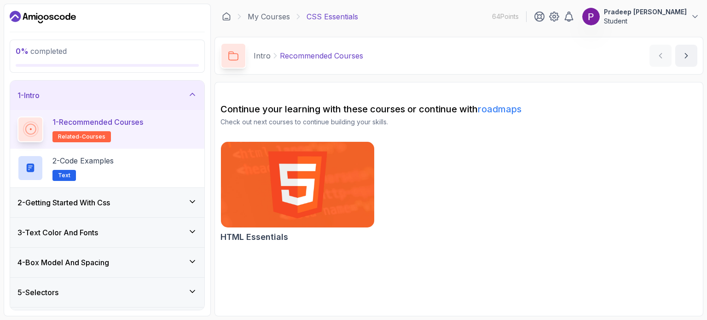
click at [162, 60] on div "0 % completed" at bounding box center [107, 56] width 183 height 21
click at [492, 20] on p "64 Points" at bounding box center [505, 16] width 27 height 9
click at [69, 128] on h2 "1 - Recommended Courses related-courses" at bounding box center [97, 129] width 91 height 26
click at [174, 123] on div "1 - Recommended Courses related-courses" at bounding box center [107, 129] width 180 height 26
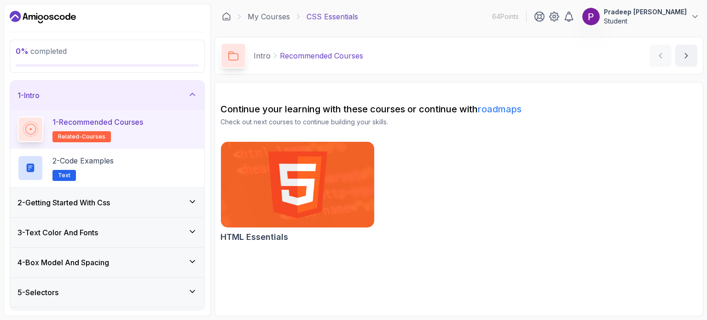
click at [105, 197] on h3 "2 - Getting Started With Css" at bounding box center [63, 202] width 93 height 11
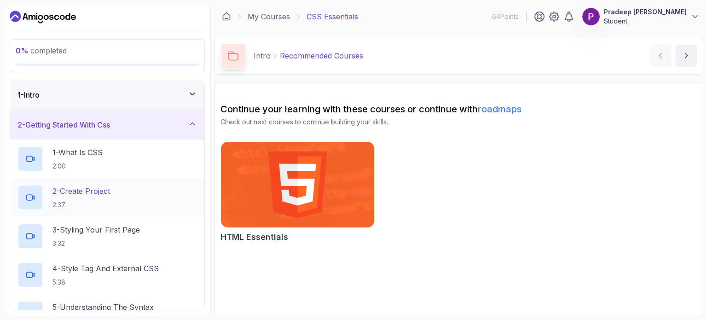
click at [141, 195] on div "2 - Create Project 2:37" at bounding box center [107, 198] width 180 height 26
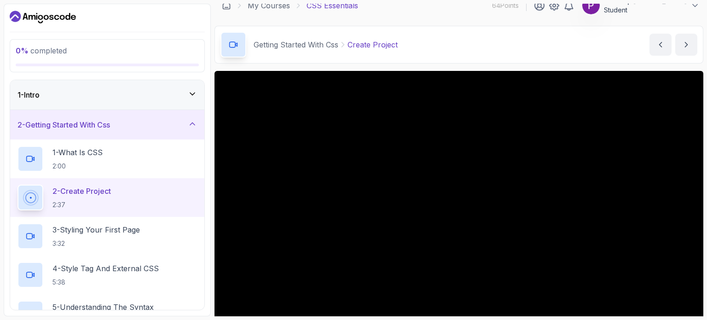
scroll to position [5, 0]
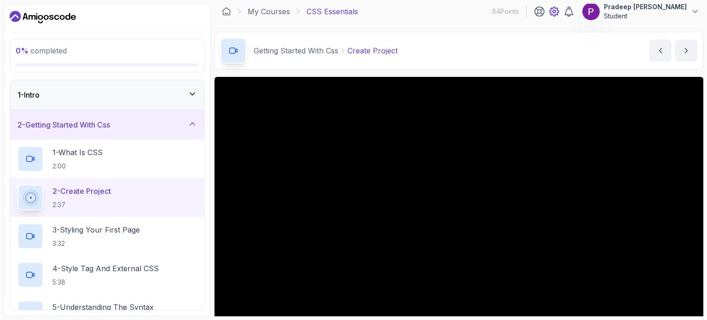
click at [553, 10] on icon at bounding box center [554, 11] width 3 height 3
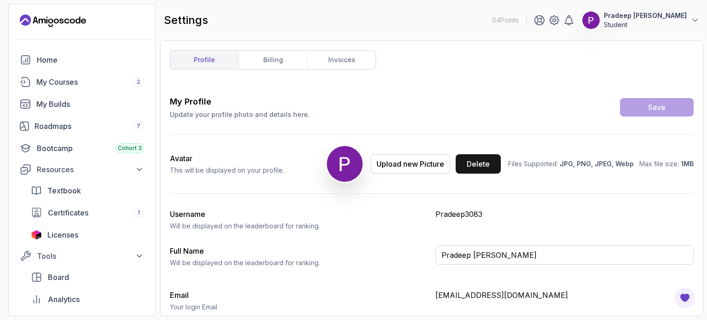
click at [494, 163] on button "Delete" at bounding box center [478, 163] width 45 height 19
click at [472, 161] on div "Delete" at bounding box center [478, 163] width 23 height 11
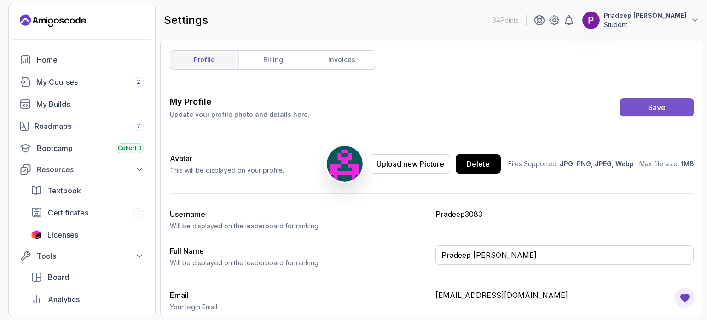
click at [633, 104] on button "Save" at bounding box center [657, 107] width 74 height 18
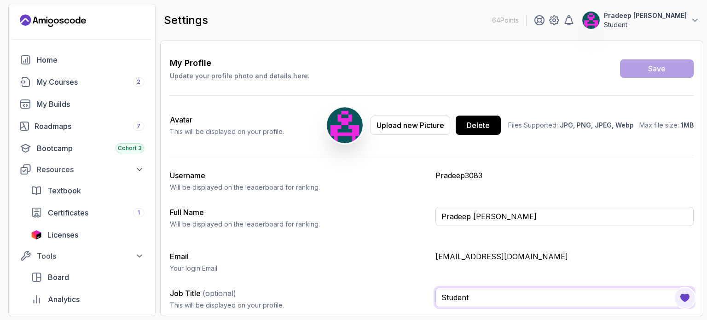
click at [498, 297] on input "Student" at bounding box center [564, 297] width 258 height 19
click at [385, 254] on h3 "Email" at bounding box center [299, 256] width 258 height 11
drag, startPoint x: 492, startPoint y: 291, endPoint x: 432, endPoint y: 296, distance: 60.0
click at [432, 296] on div "Job Title (optional) This will be displayed on your profile. Student" at bounding box center [432, 302] width 524 height 29
type input "Fresher"
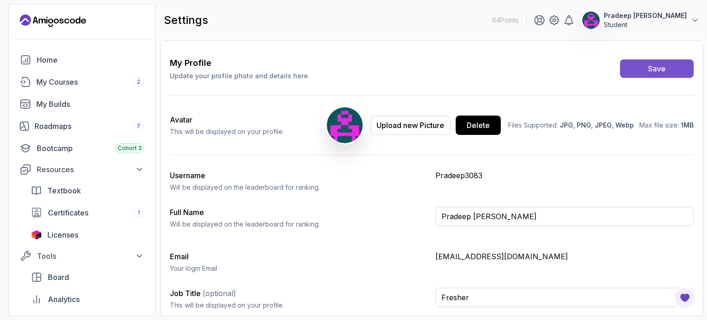
click at [645, 72] on button "Save" at bounding box center [657, 68] width 74 height 18
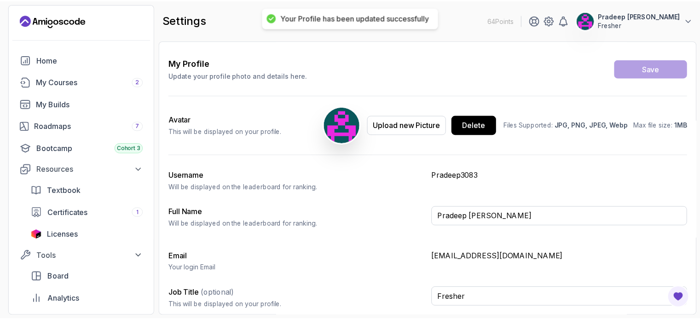
scroll to position [0, 0]
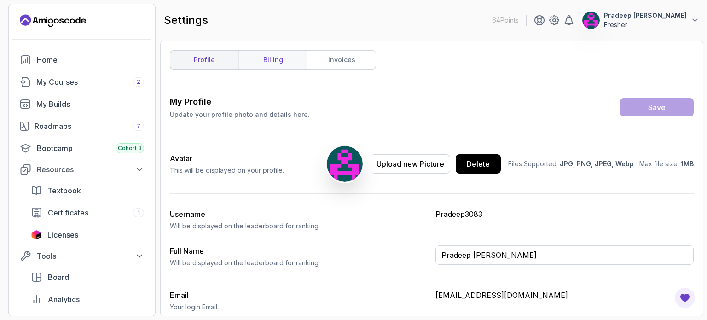
click at [266, 62] on link "billing" at bounding box center [272, 60] width 69 height 18
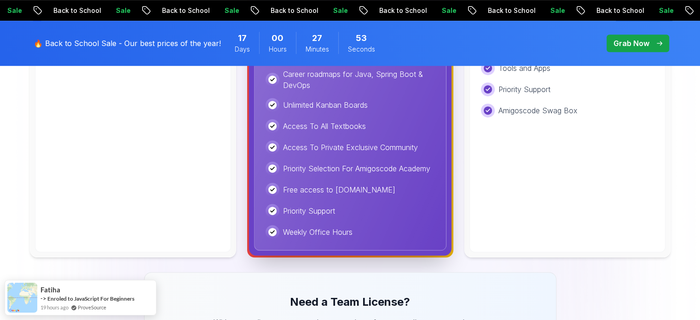
scroll to position [514, 0]
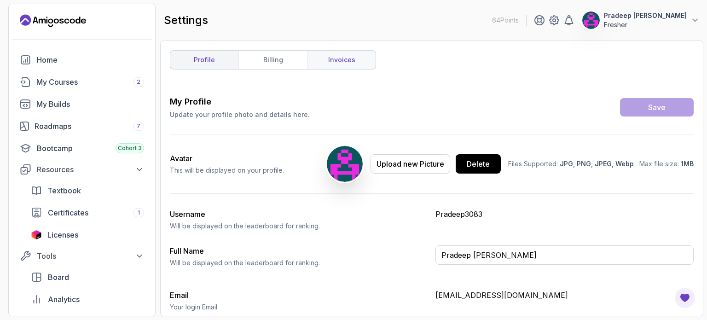
click at [346, 58] on link "invoices" at bounding box center [341, 60] width 69 height 18
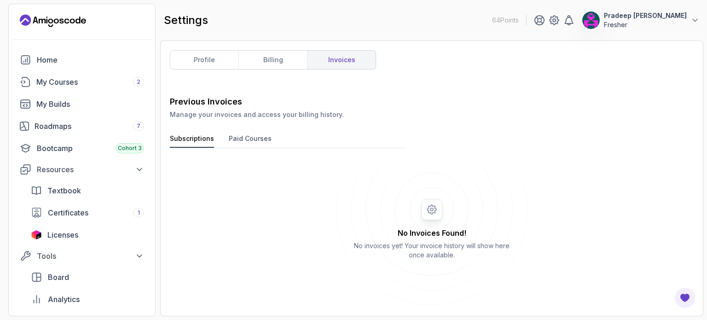
click at [241, 143] on button "Paid Courses" at bounding box center [250, 141] width 43 height 14
click at [104, 80] on div "My Courses 2" at bounding box center [90, 81] width 108 height 11
